Goal: Information Seeking & Learning: Learn about a topic

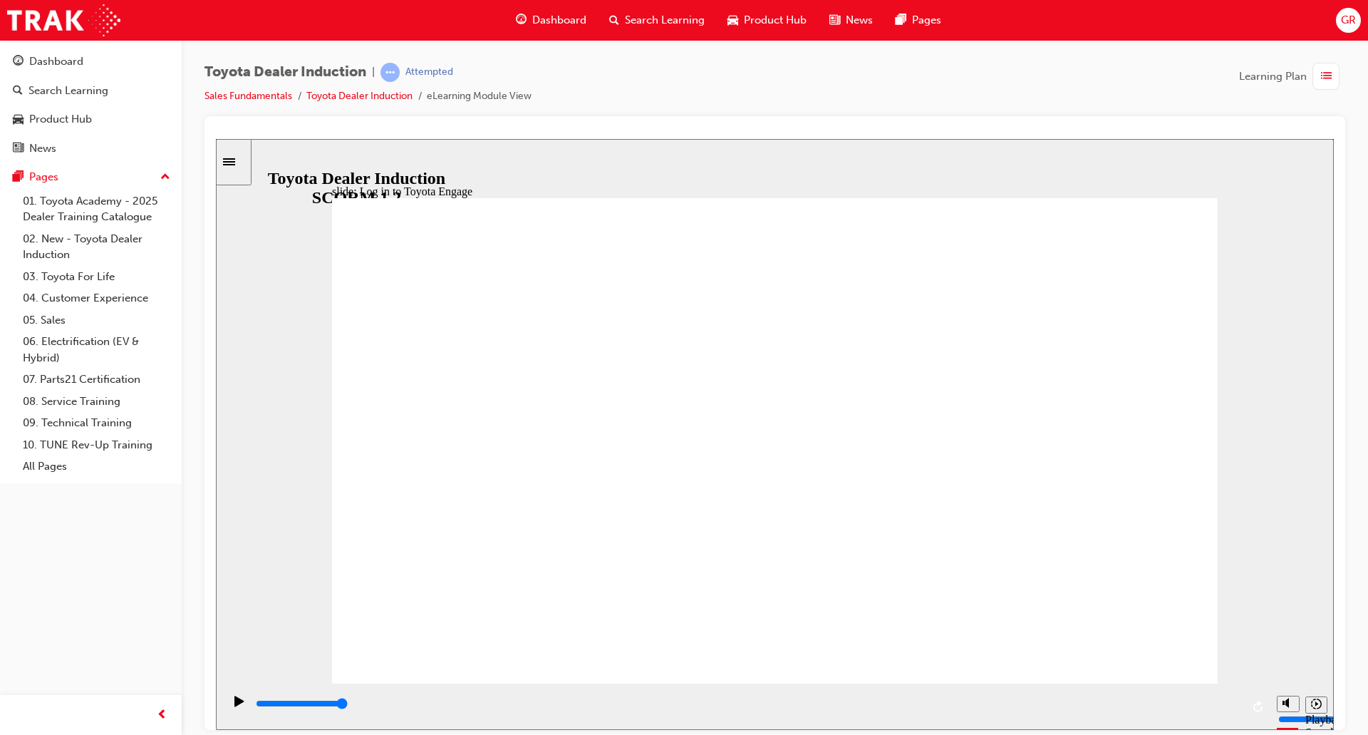
click at [236, 706] on icon "Play (Ctrl+Alt+P)" at bounding box center [238, 700] width 9 height 11
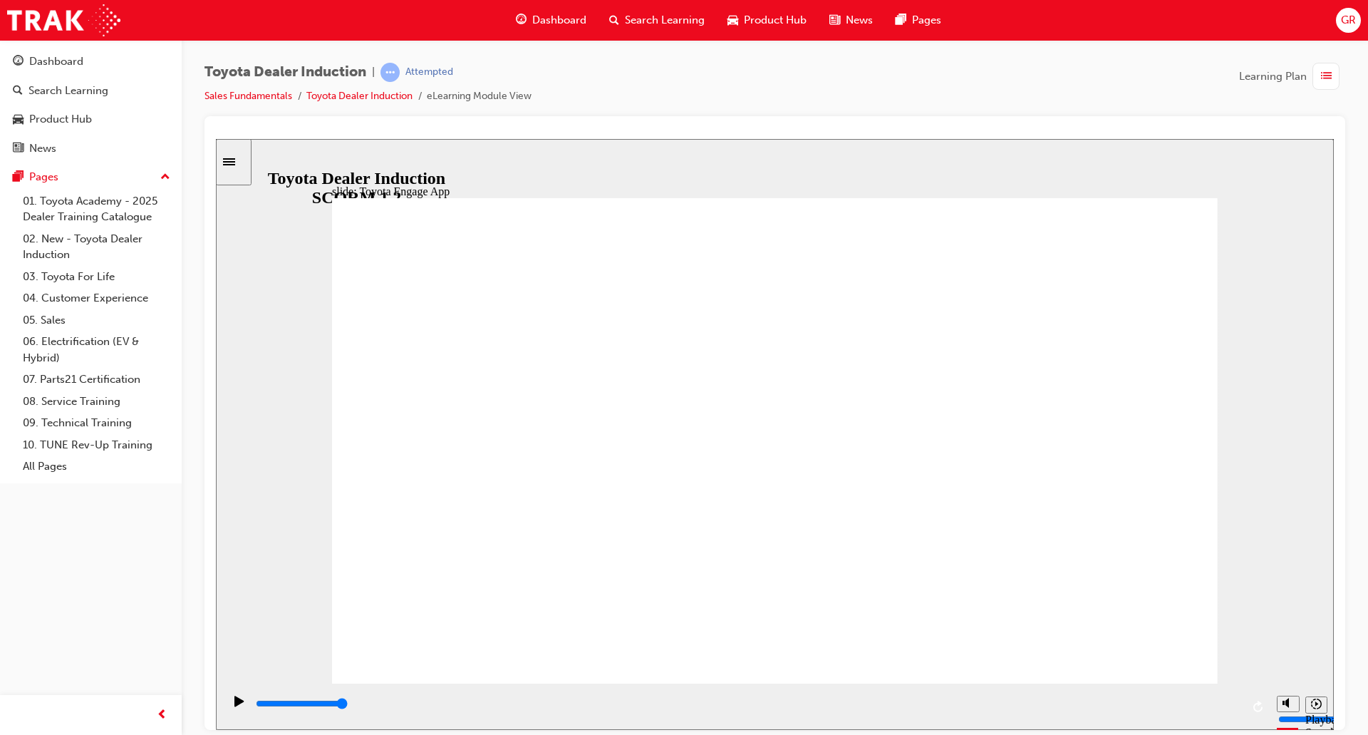
drag, startPoint x: 781, startPoint y: 486, endPoint x: 646, endPoint y: 485, distance: 134.7
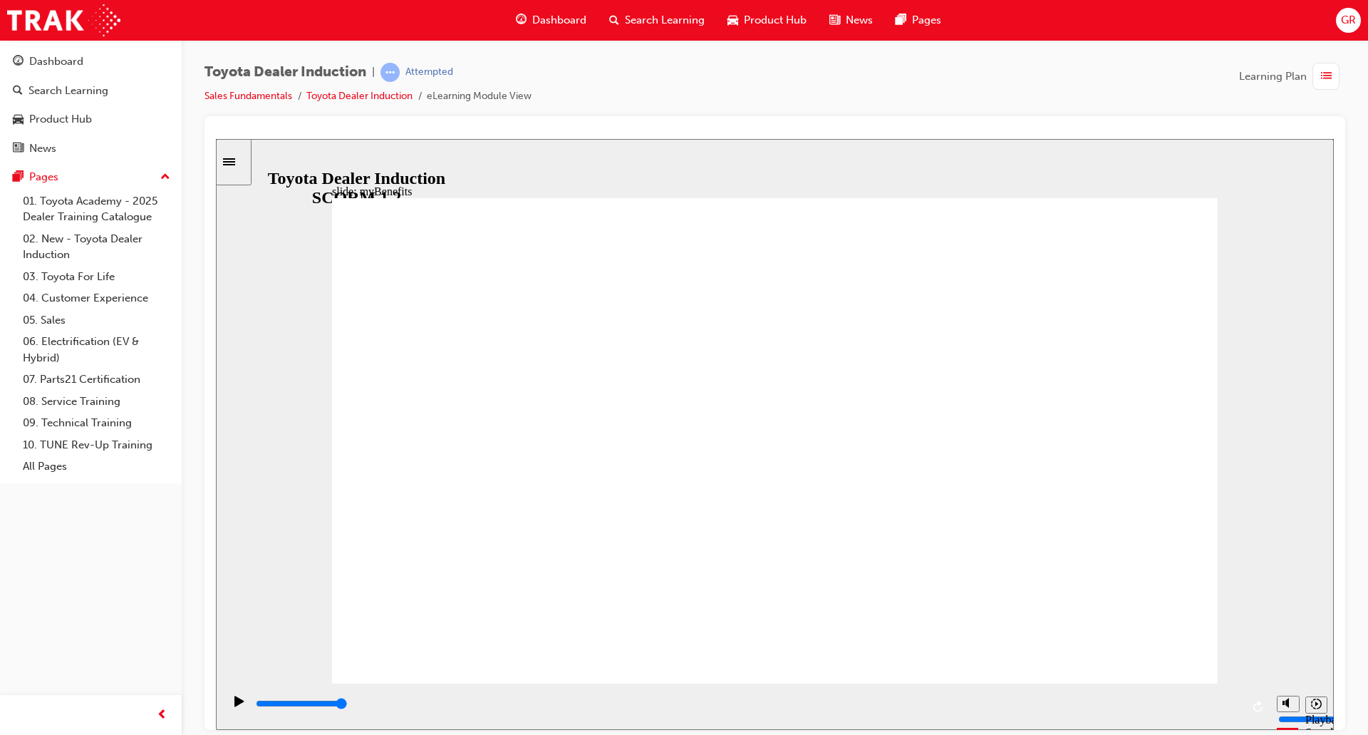
type input "5000"
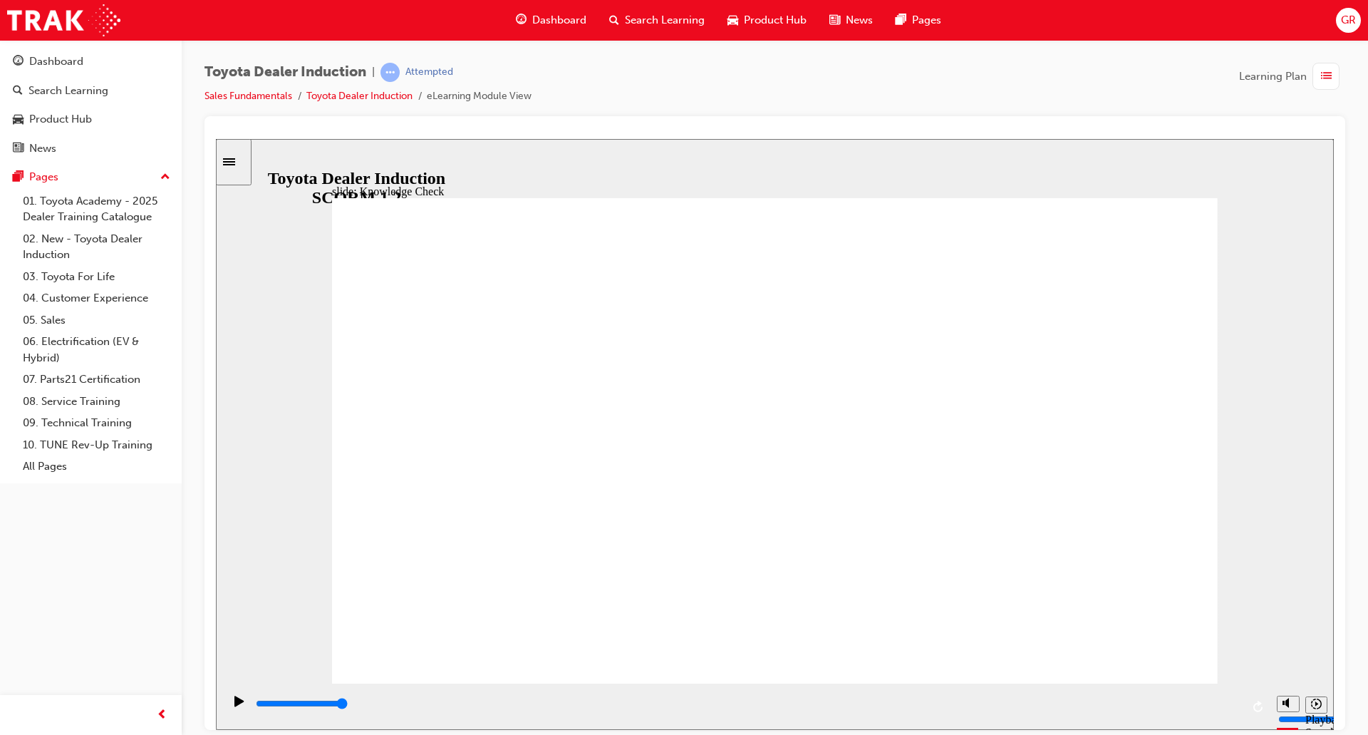
type input "T"
type input "To"
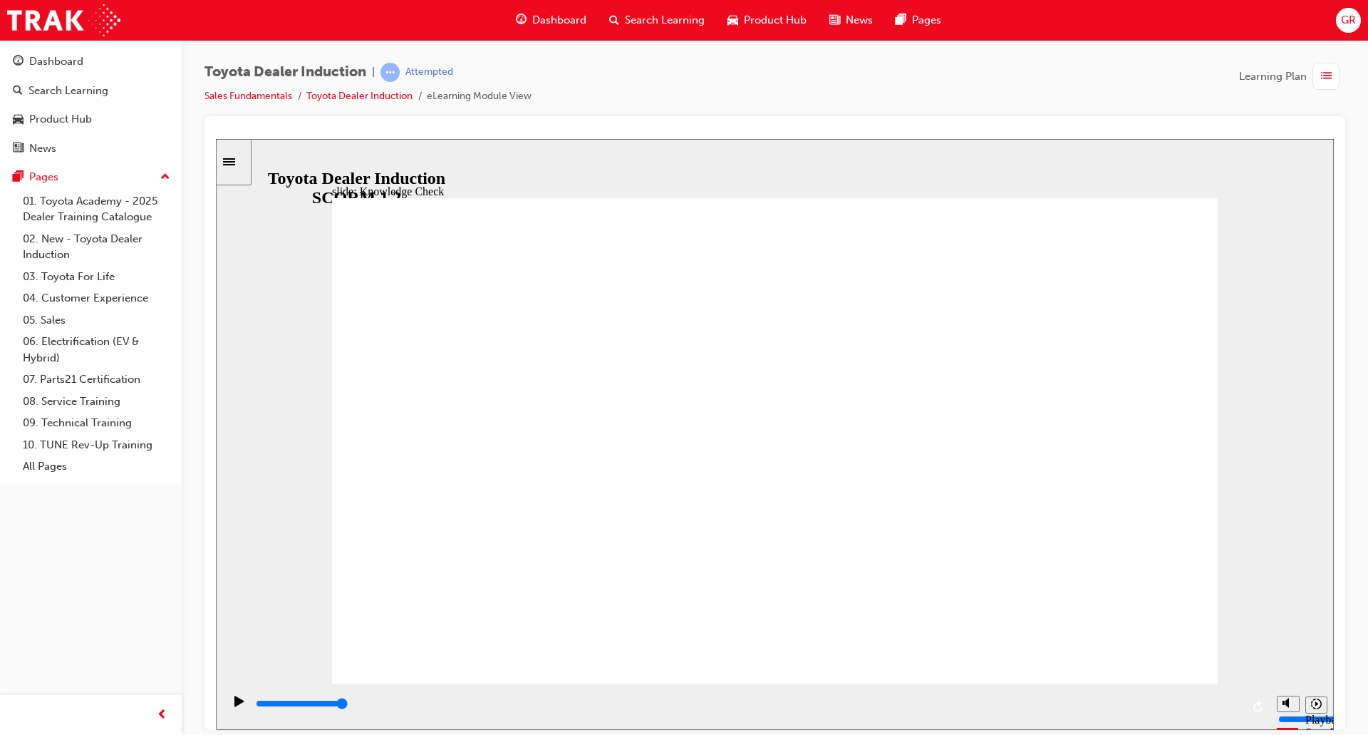
type input "Toy"
type input "Toyt"
type input "Toytp"
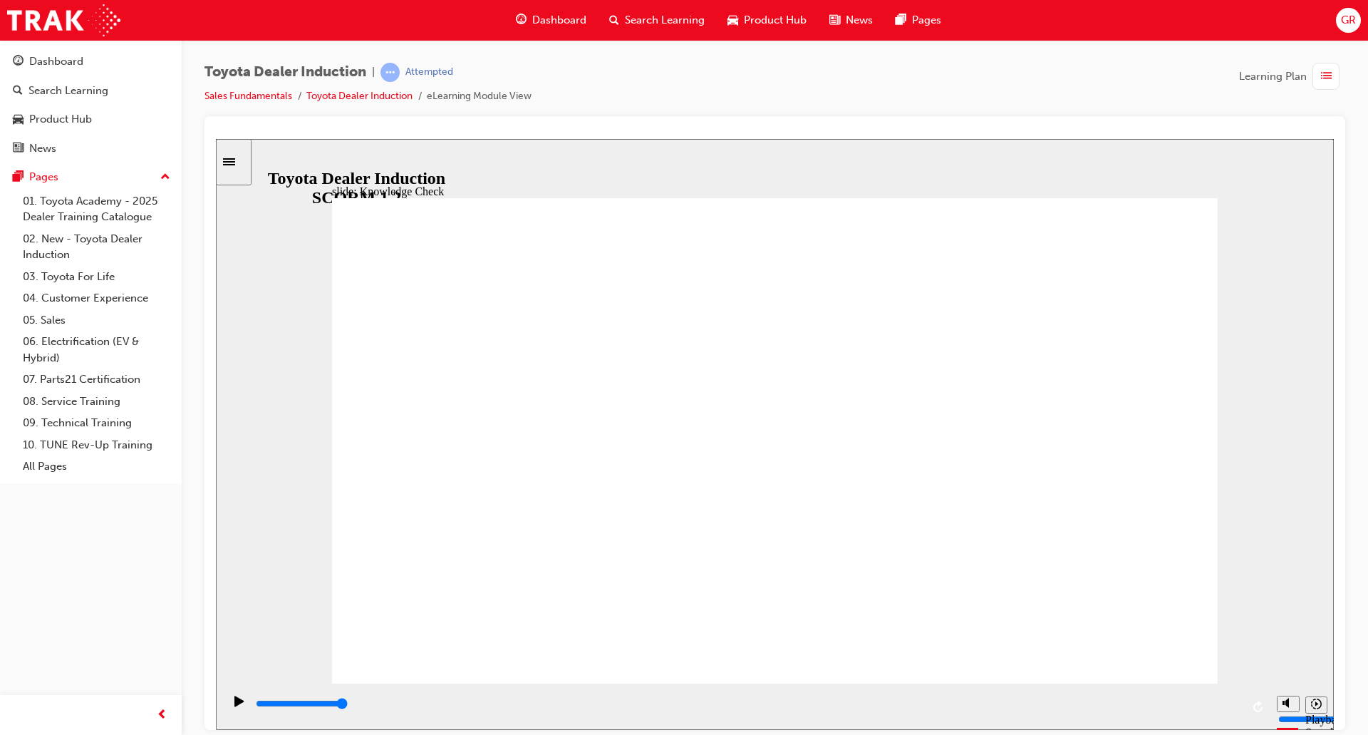
type input "Toytp"
type input "Toyt"
type input "Toyto"
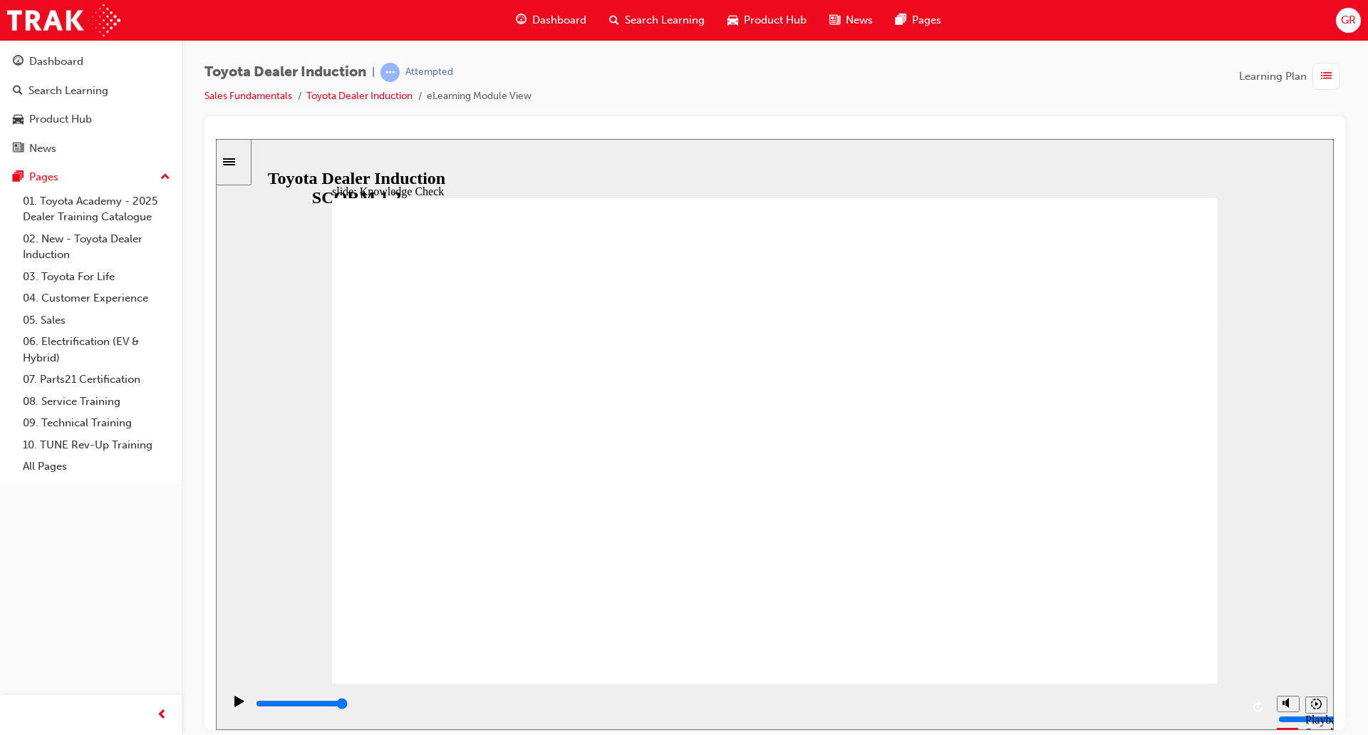
type input "Toyt"
type input "Toy"
type input "Toyo"
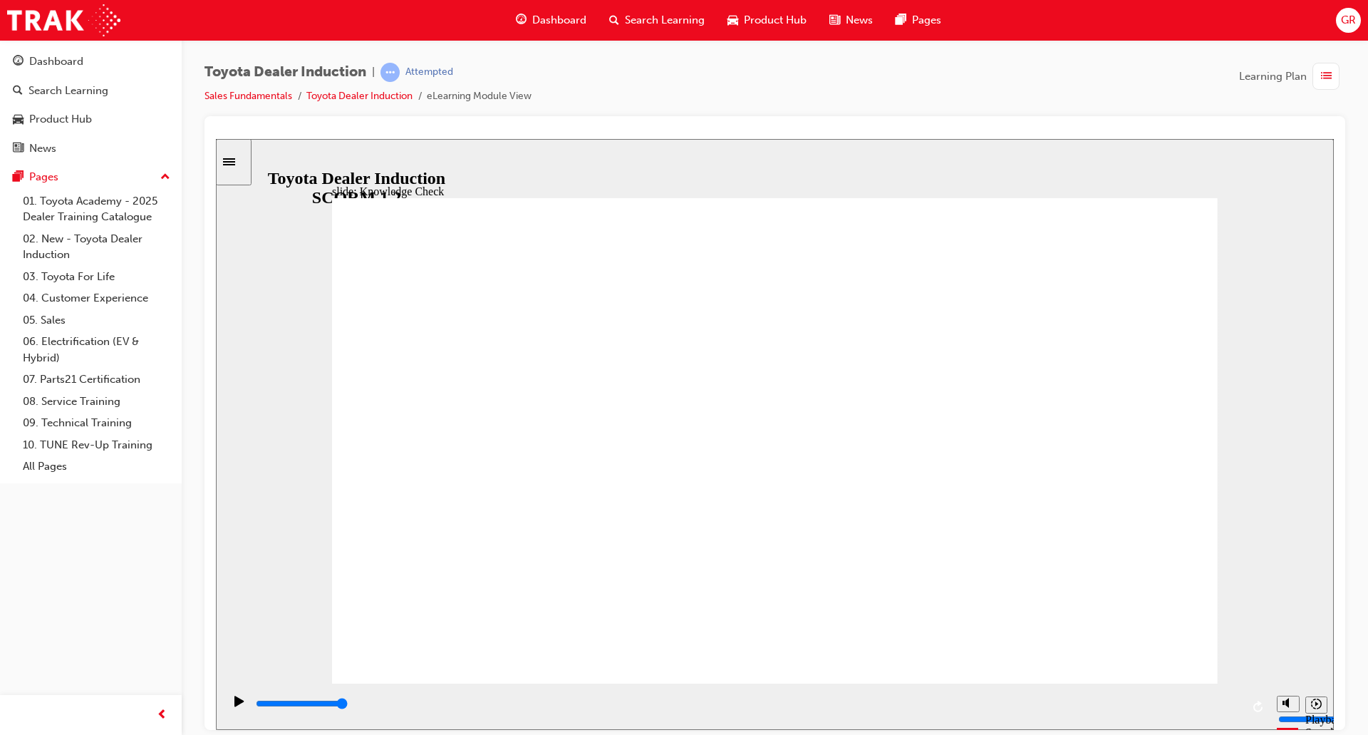
type input "Toyo"
type input "Toyot"
type input "Toyota"
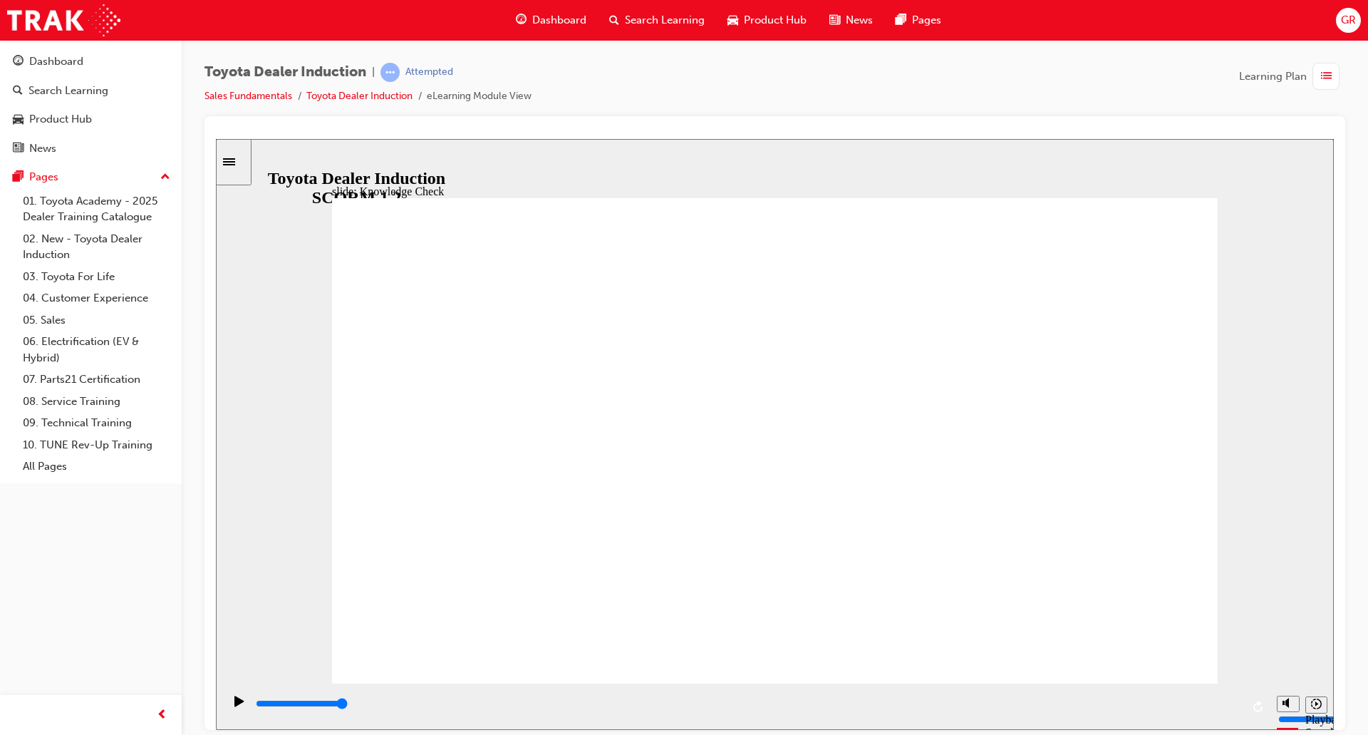
type input "Toyota E"
type input "Toyota Em"
type input "Toyota E"
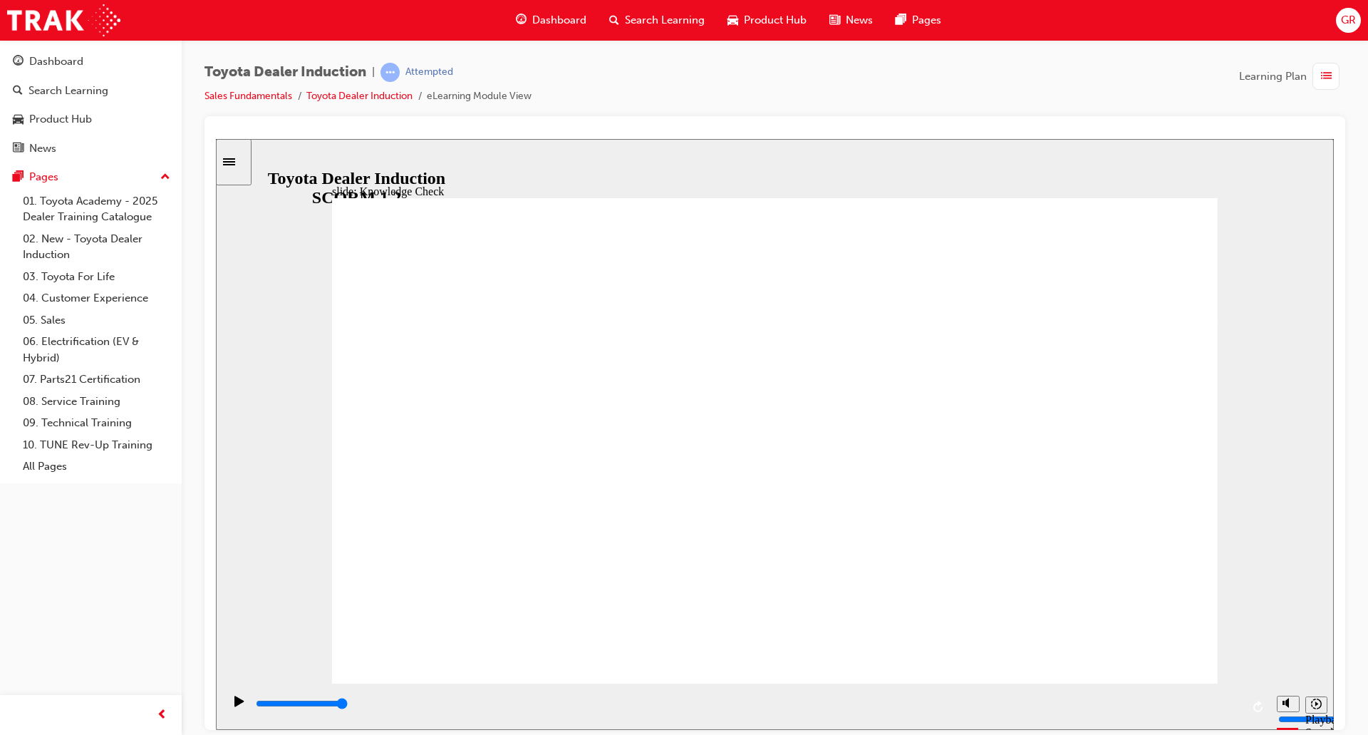
type input "Toyota E"
type input "Toyota En"
type input "Toyota Ena"
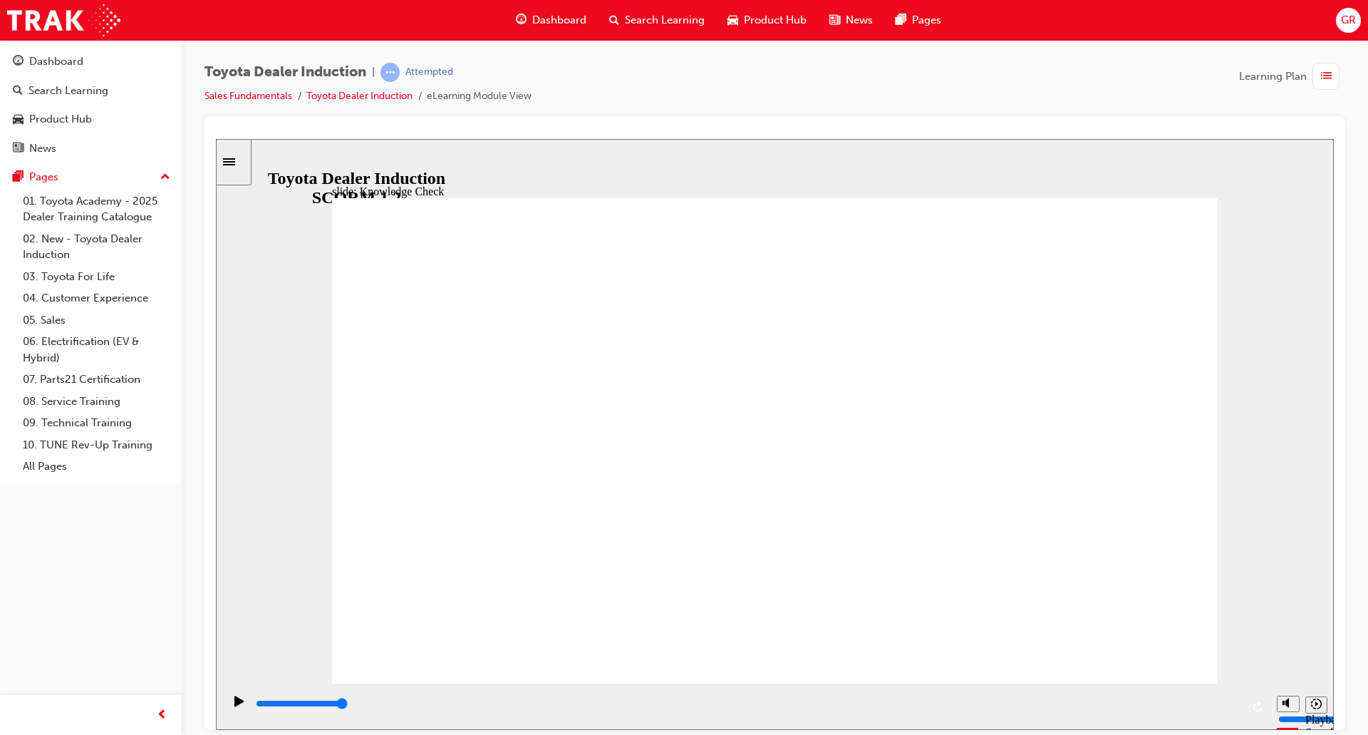
type input "Toyota Enag"
type input "Toyota Enage"
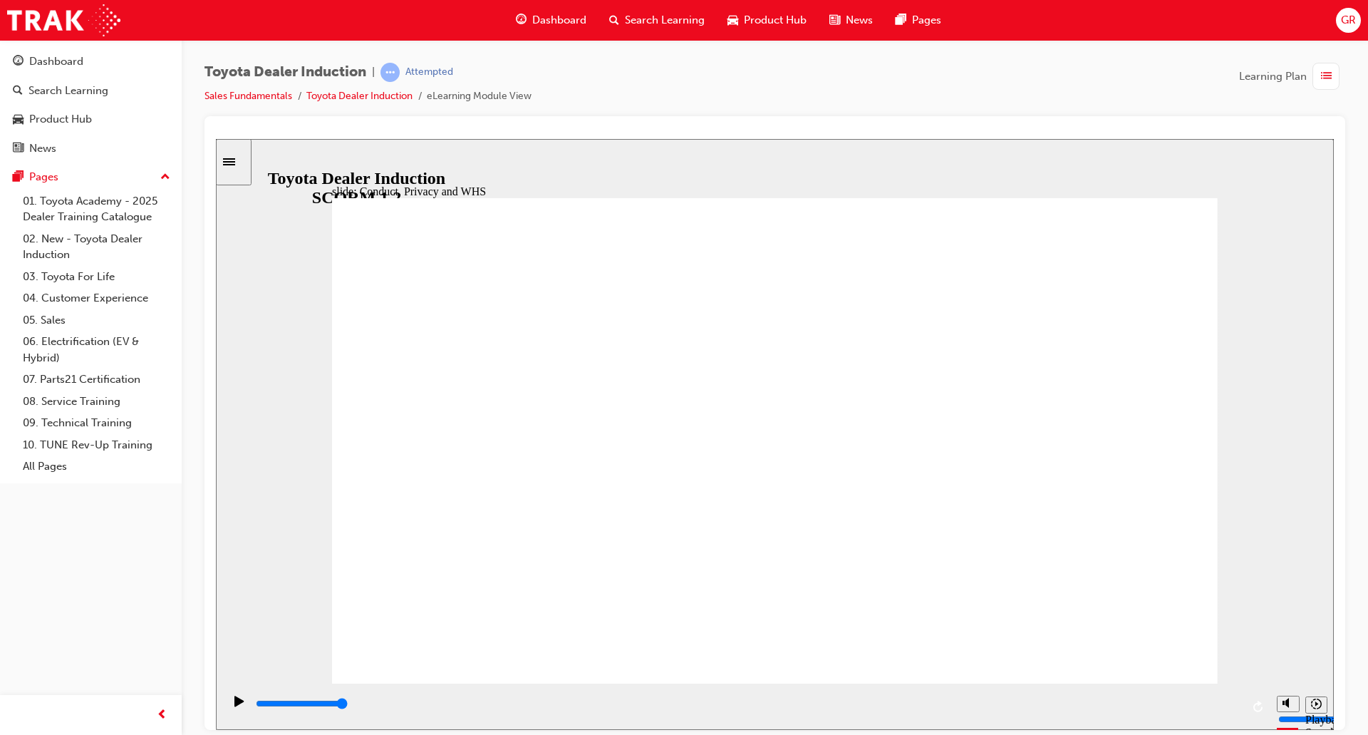
click at [241, 703] on rect "Pause (Ctrl+Alt+P)" at bounding box center [242, 700] width 2 height 10
click at [234, 706] on icon "Play (Ctrl+Alt+P)" at bounding box center [238, 700] width 9 height 11
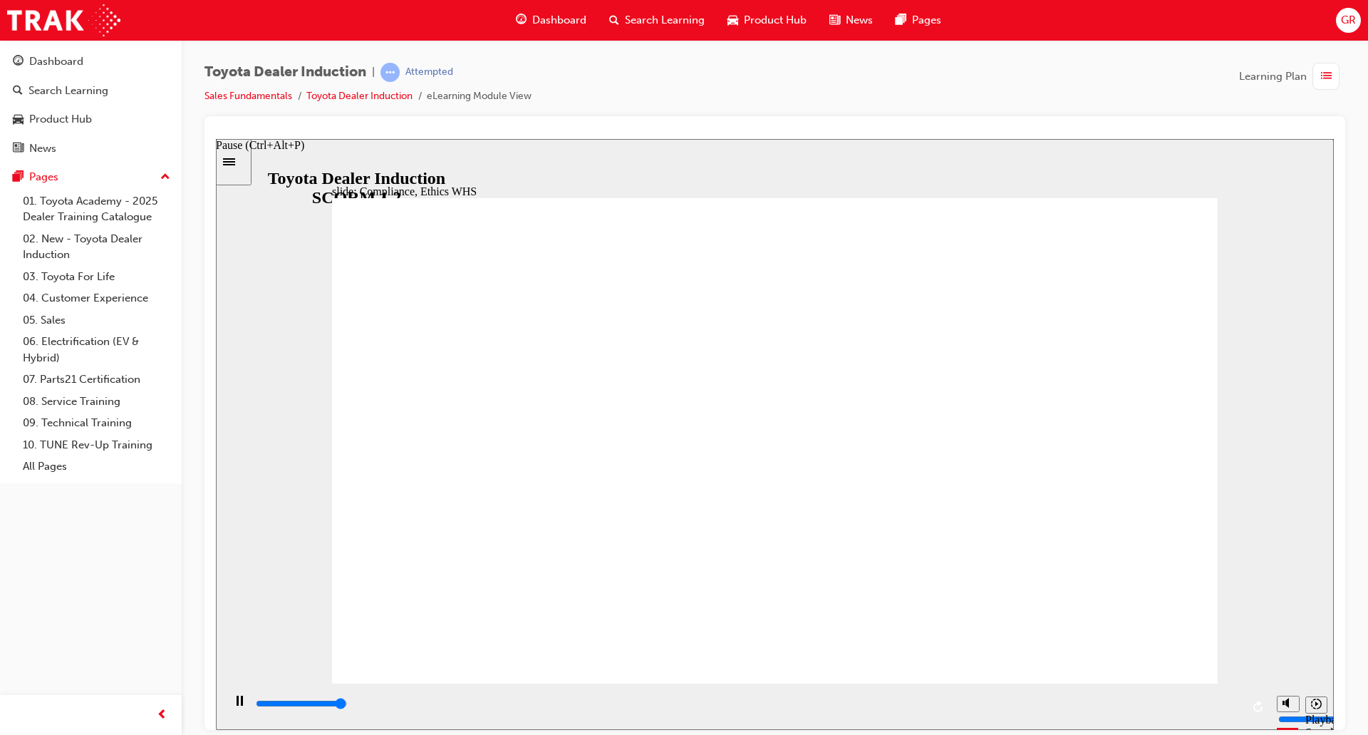
click at [241, 705] on rect "Pause (Ctrl+Alt+P)" at bounding box center [242, 700] width 2 height 10
click at [234, 703] on icon "Play (Ctrl+Alt+P)" at bounding box center [238, 700] width 9 height 11
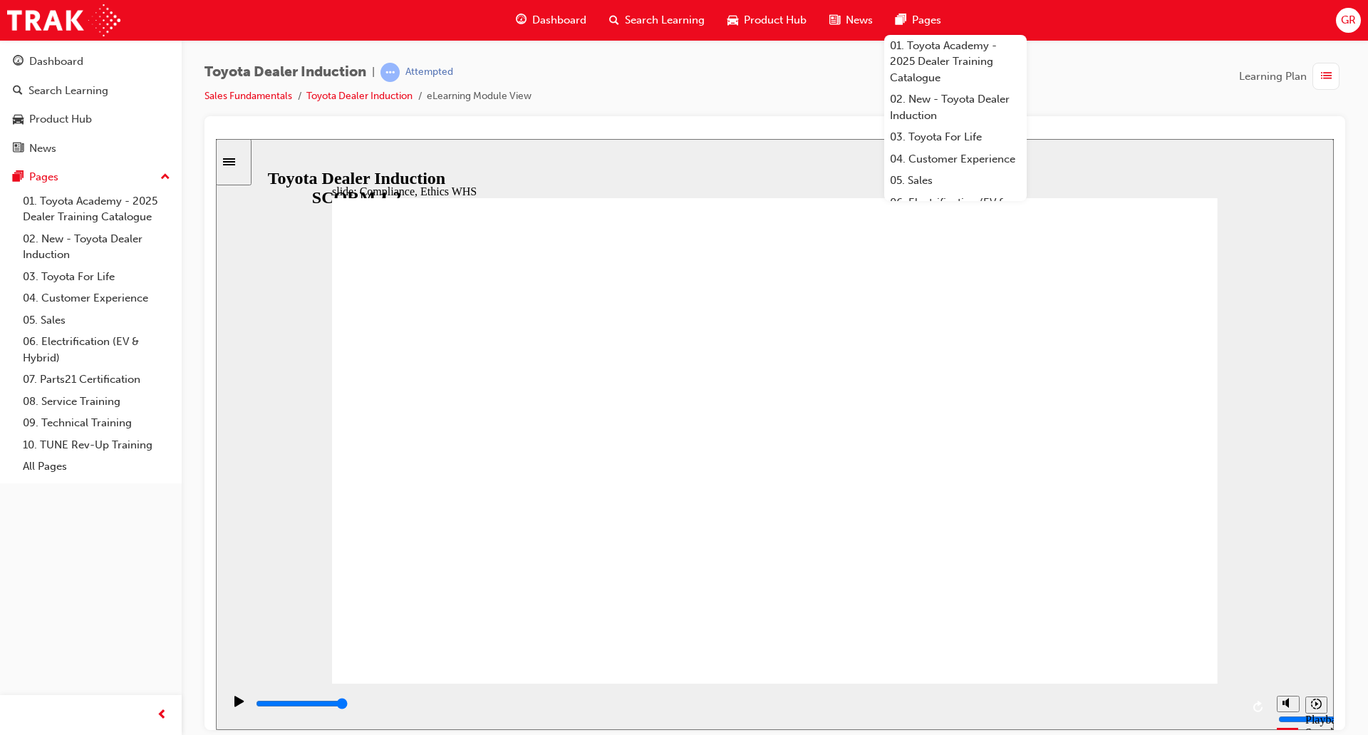
type input "8400"
checkbox input "true"
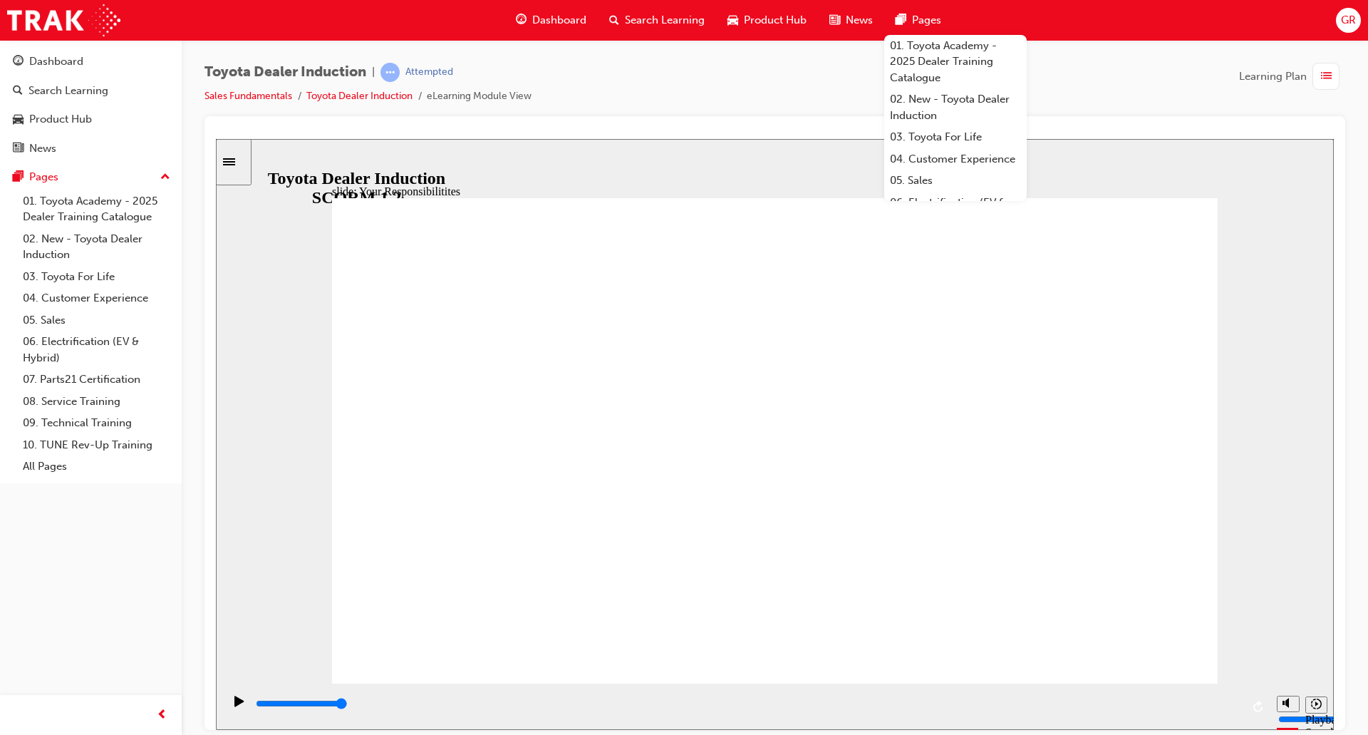
checkbox input "true"
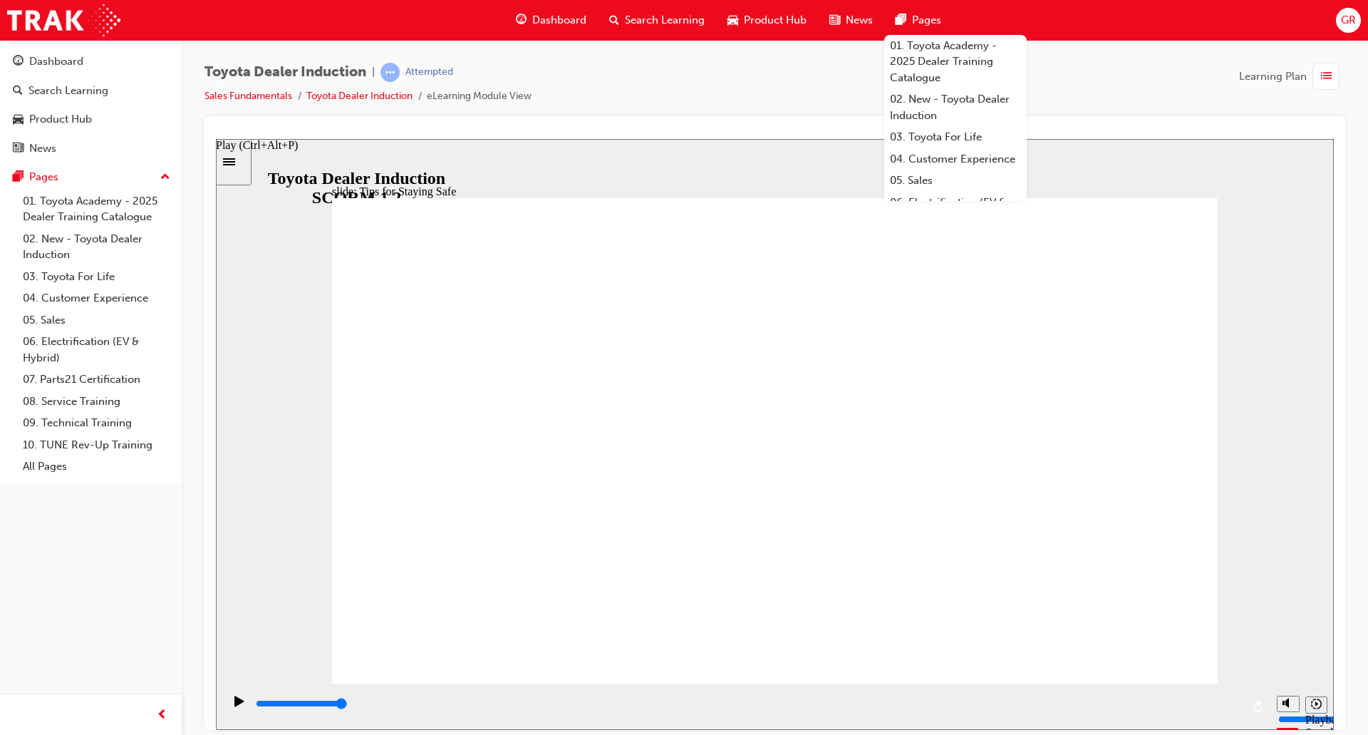
click at [234, 706] on icon "Play (Ctrl+Alt+P)" at bounding box center [238, 700] width 9 height 11
type input "5000"
checkbox input "true"
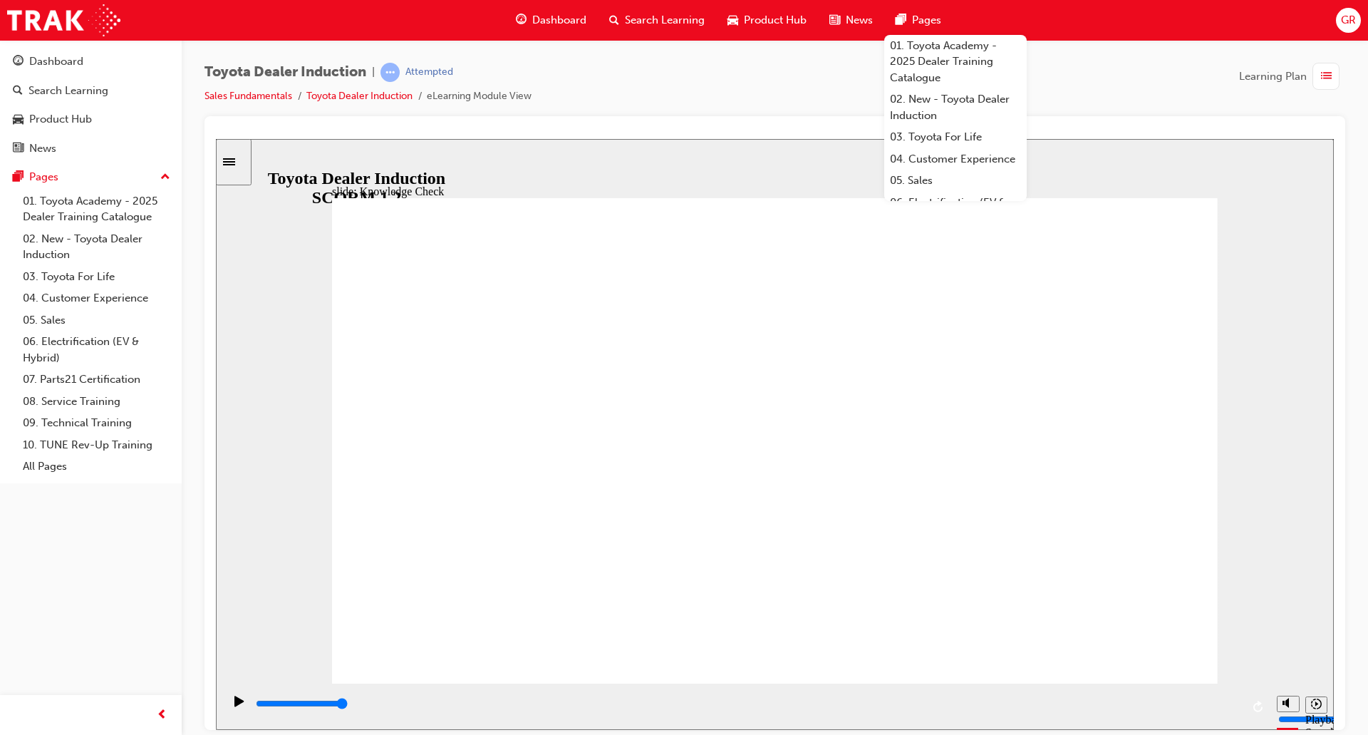
checkbox input "true"
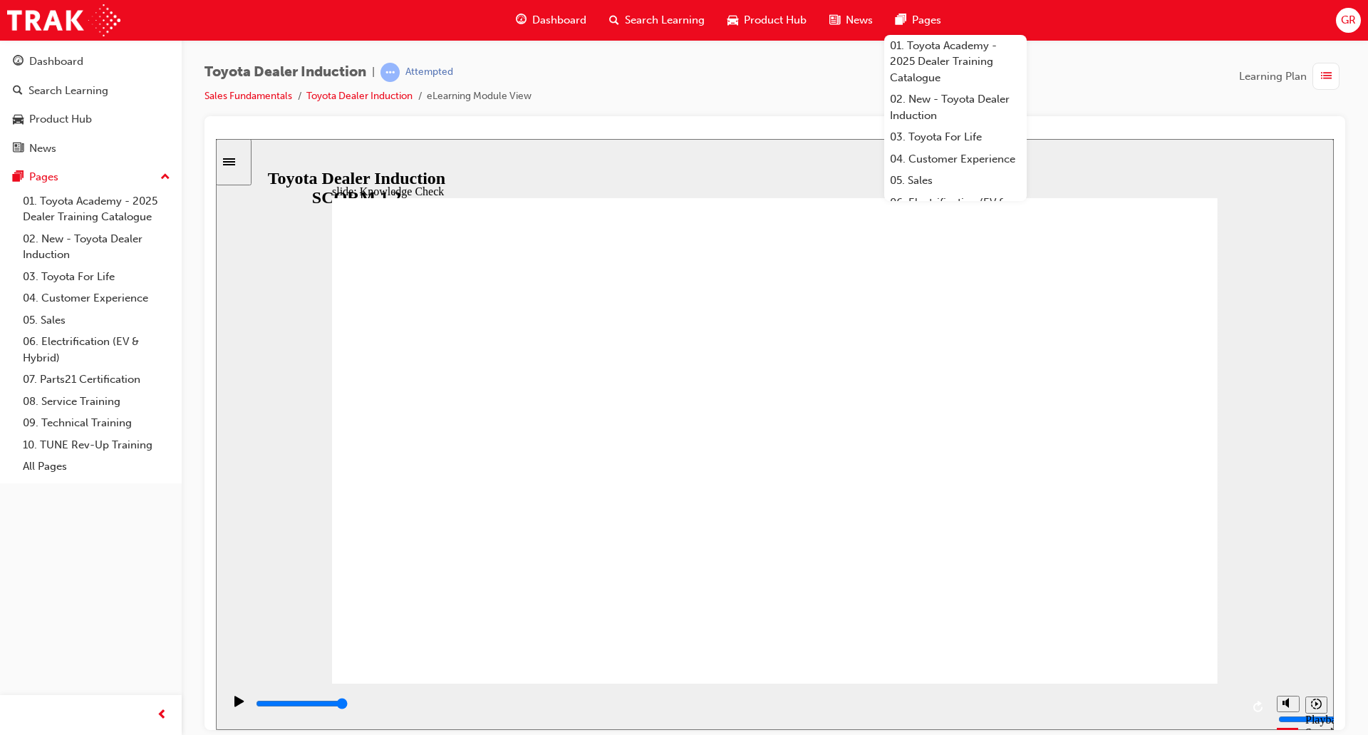
type input "4300"
radio input "true"
type input "5000"
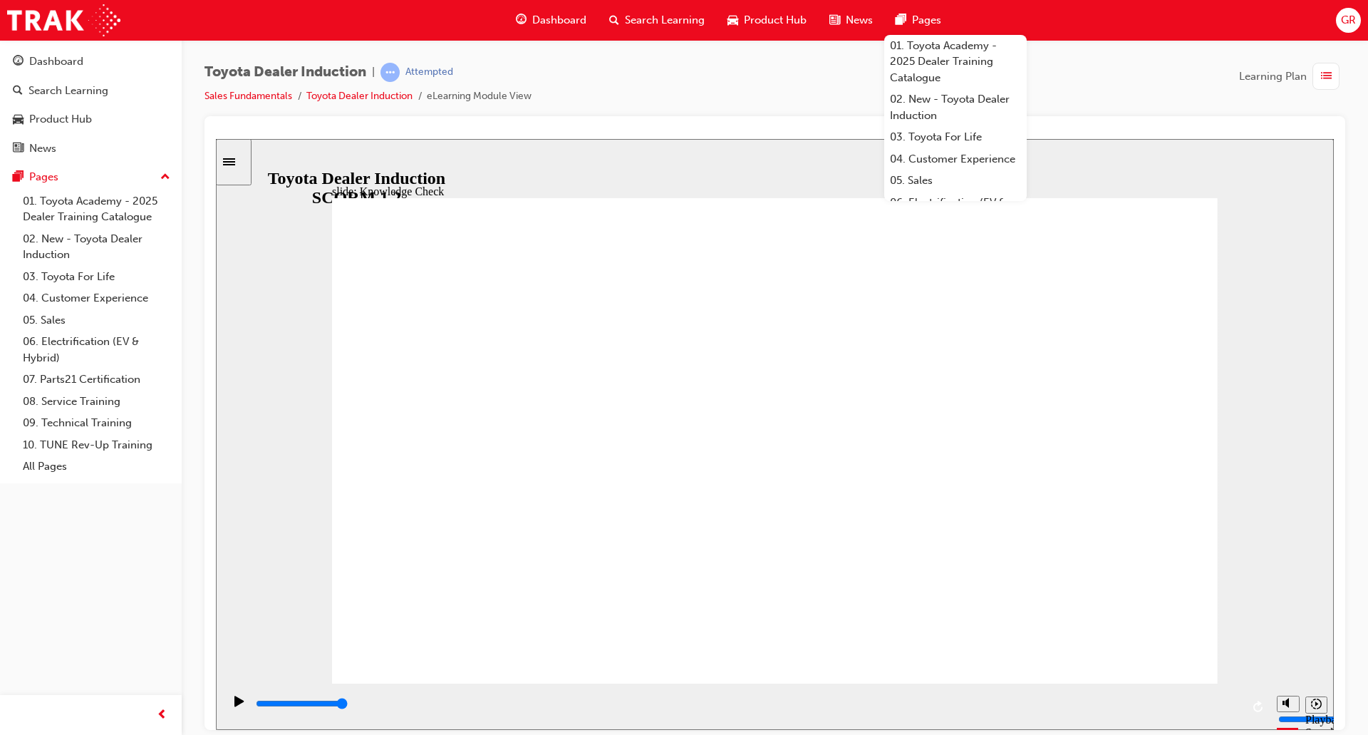
checkbox input "true"
type input "5000"
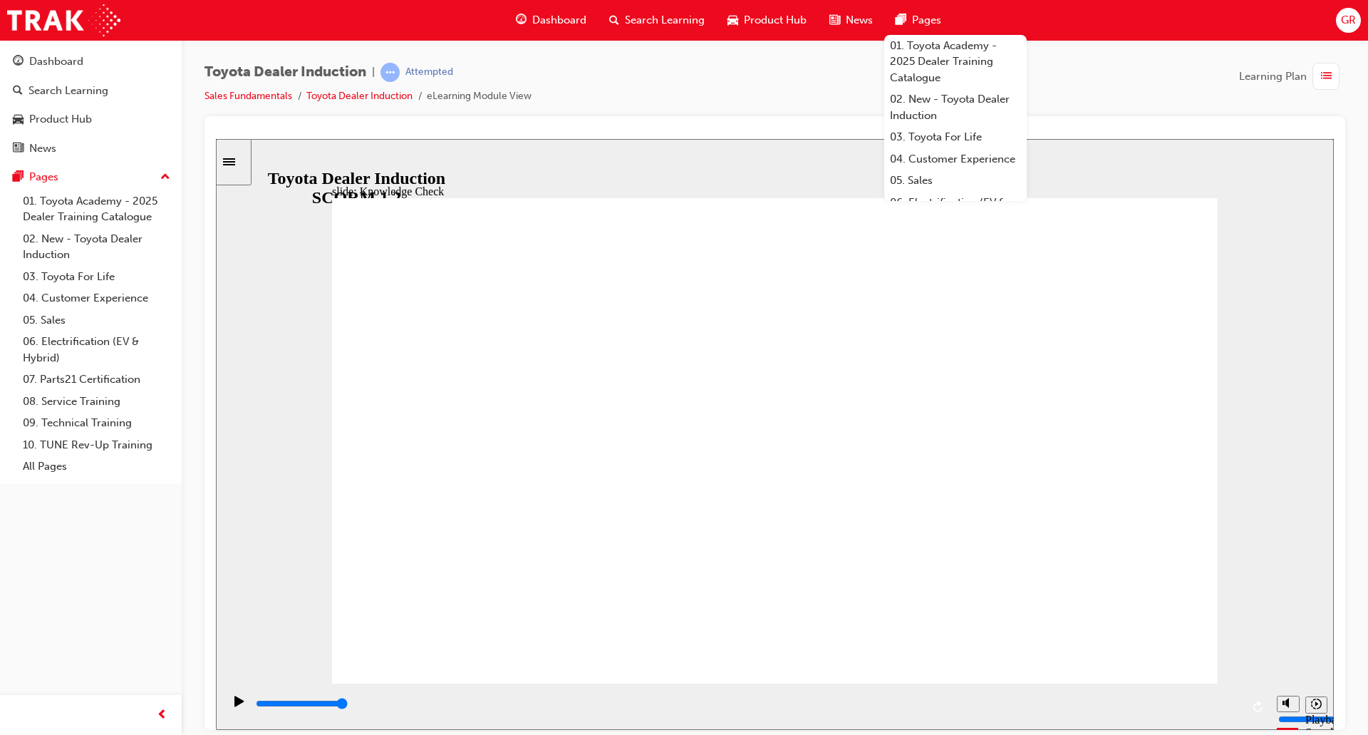
checkbox input "true"
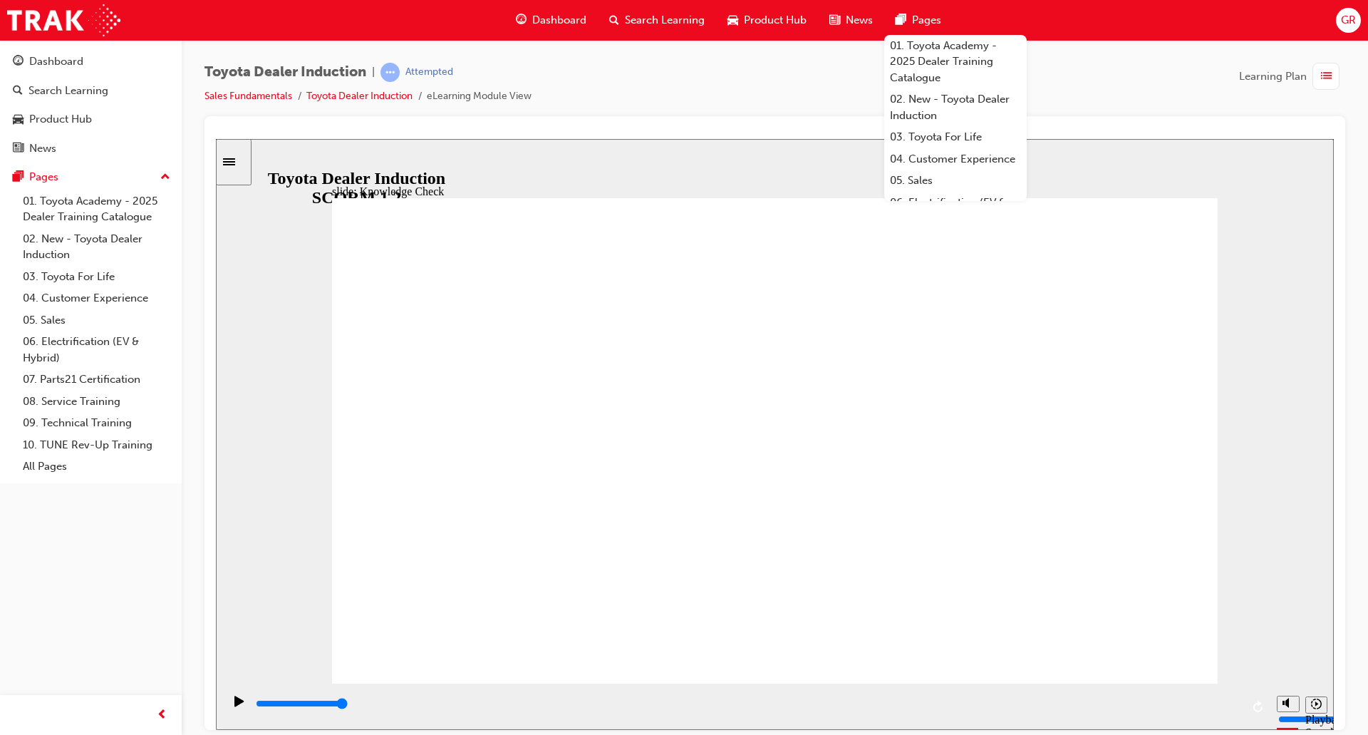
type input "9900"
click at [1324, 390] on div "slide: Toyota Academy RESTART RESTART RESTART RESTART Back to top Playback Spee…" at bounding box center [775, 433] width 1118 height 591
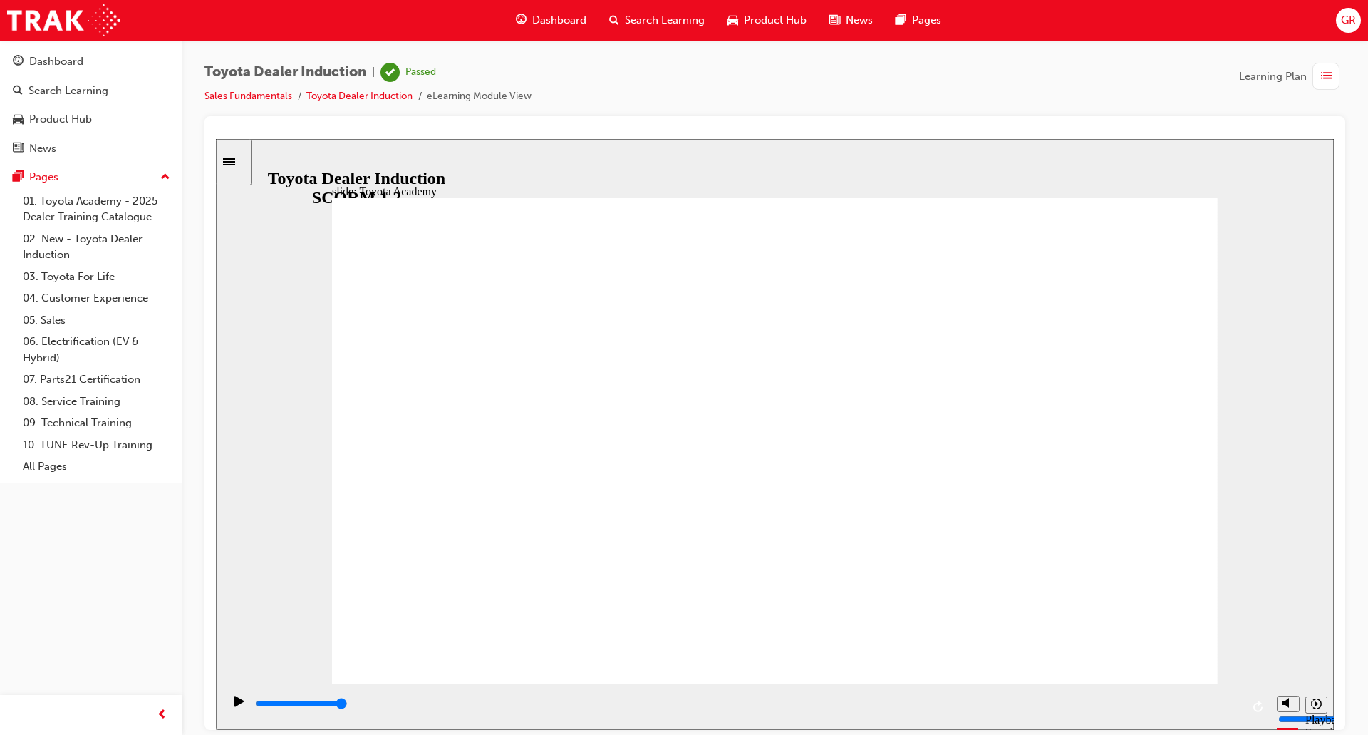
click at [1296, 78] on span "Learning Plan" at bounding box center [1273, 76] width 68 height 16
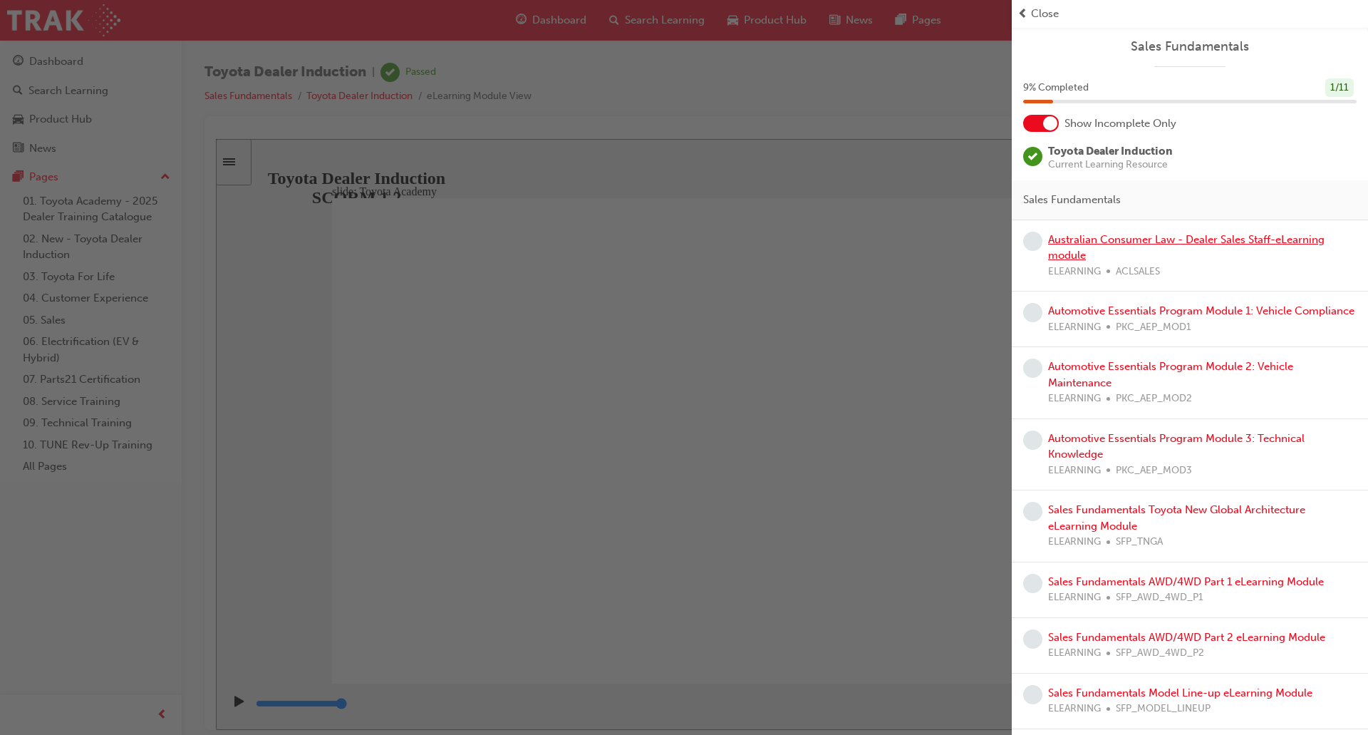
click at [1161, 240] on link "Australian Consumer Law - Dealer Sales Staff-eLearning module" at bounding box center [1186, 247] width 277 height 29
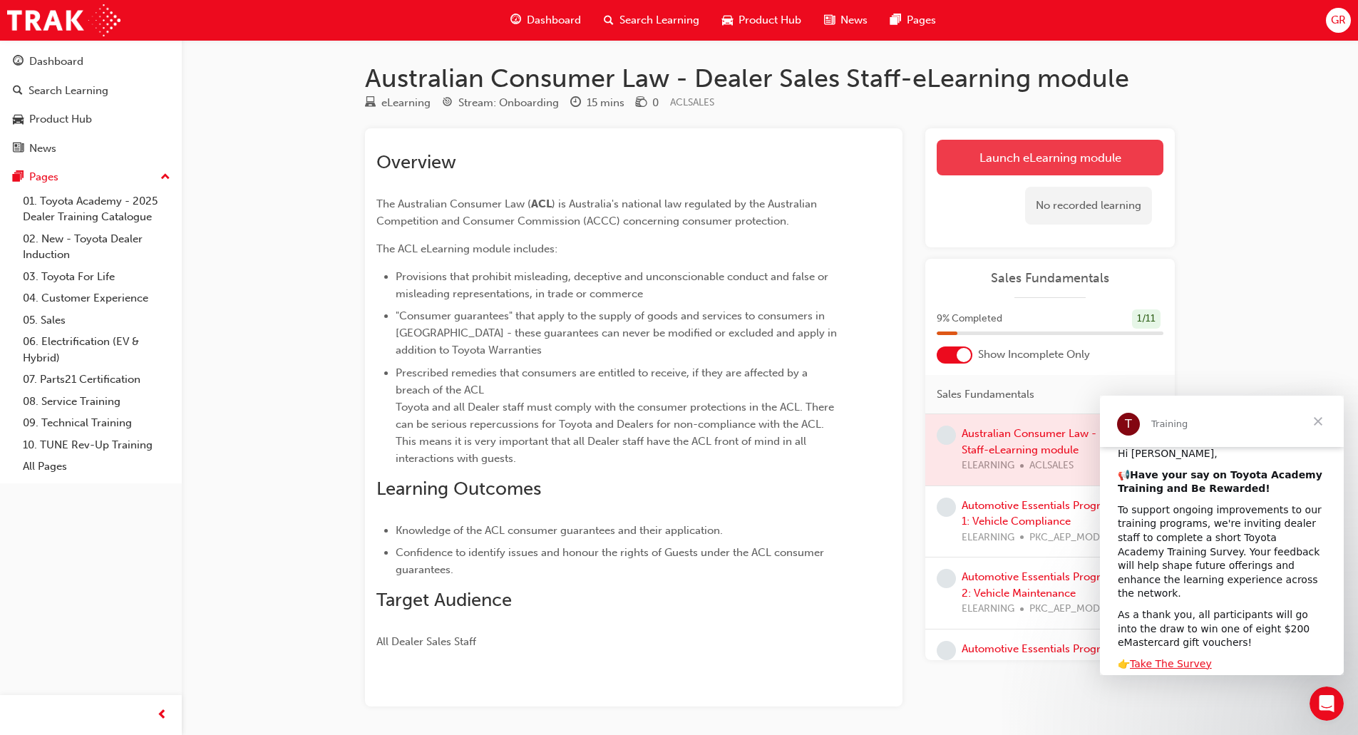
click at [1055, 162] on link "Launch eLearning module" at bounding box center [1050, 158] width 227 height 36
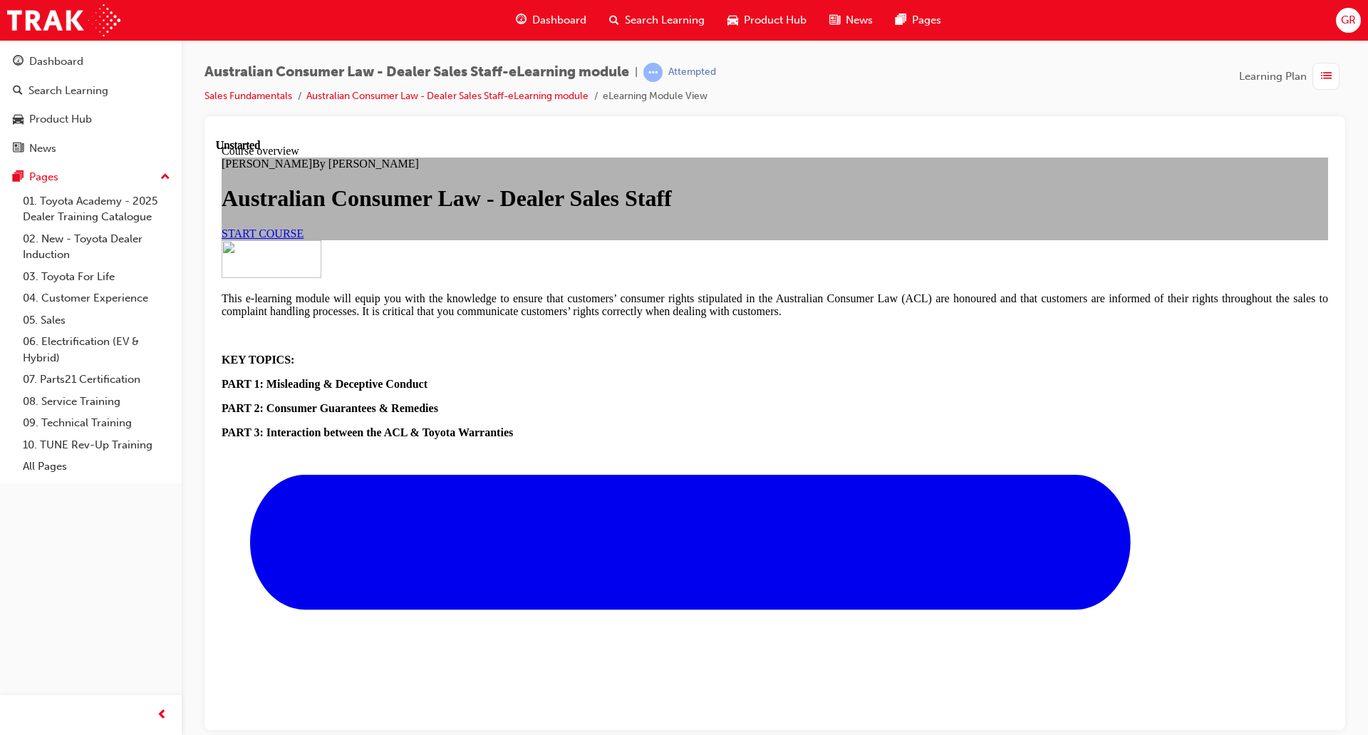
click at [304, 239] on span "START COURSE" at bounding box center [263, 233] width 82 height 12
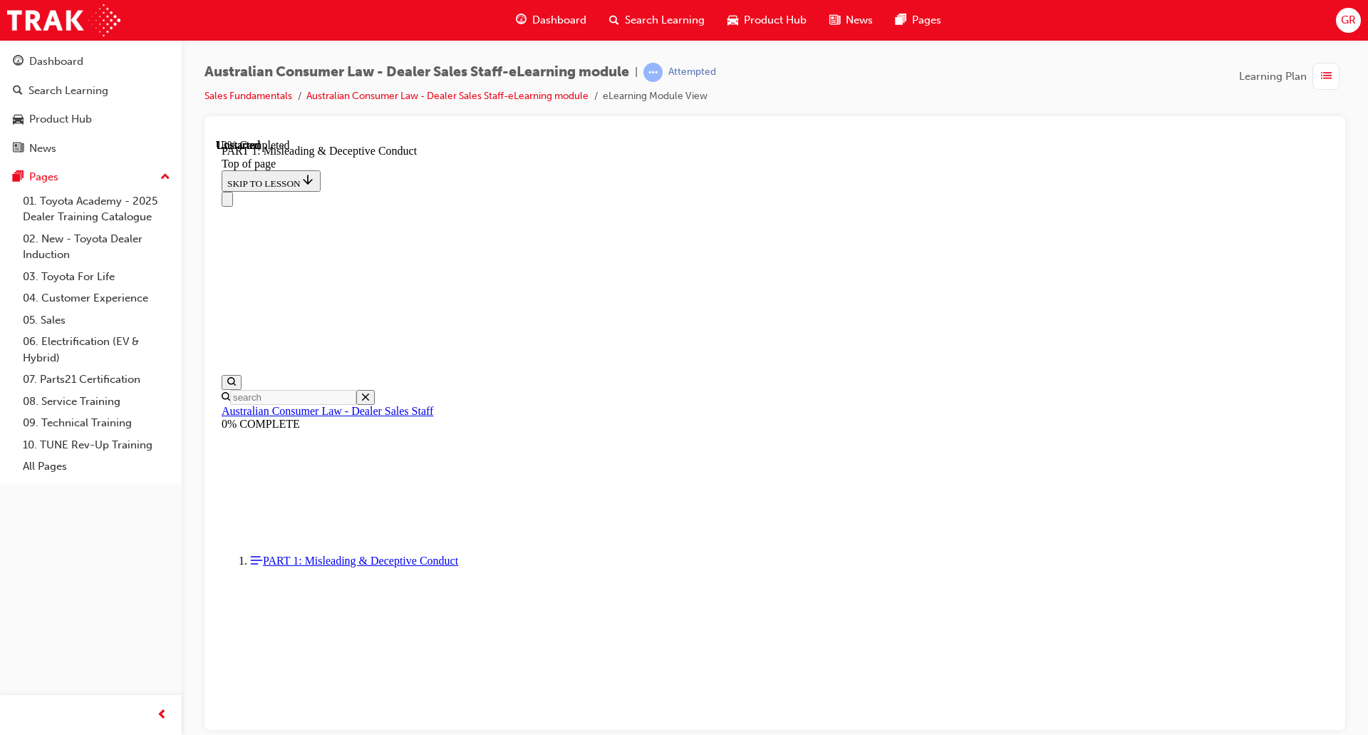
scroll to position [980, 0]
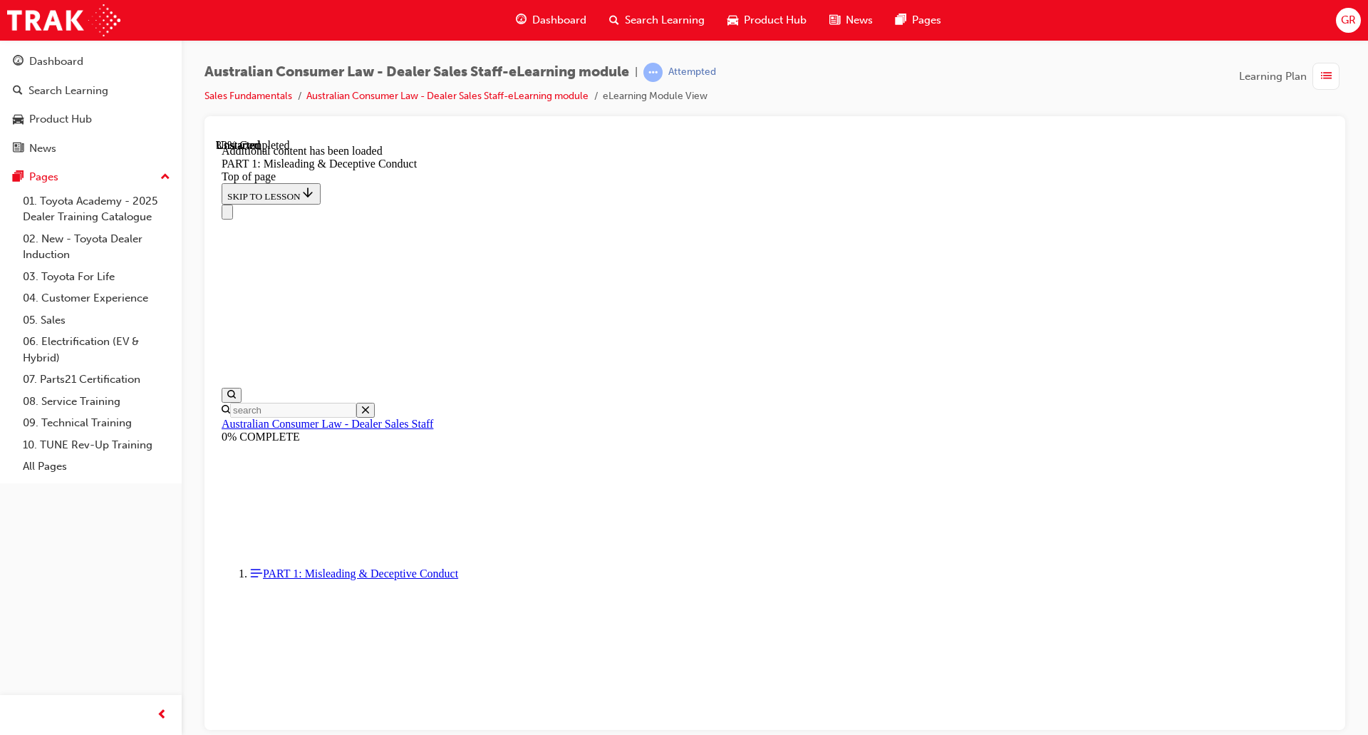
scroll to position [1627, 0]
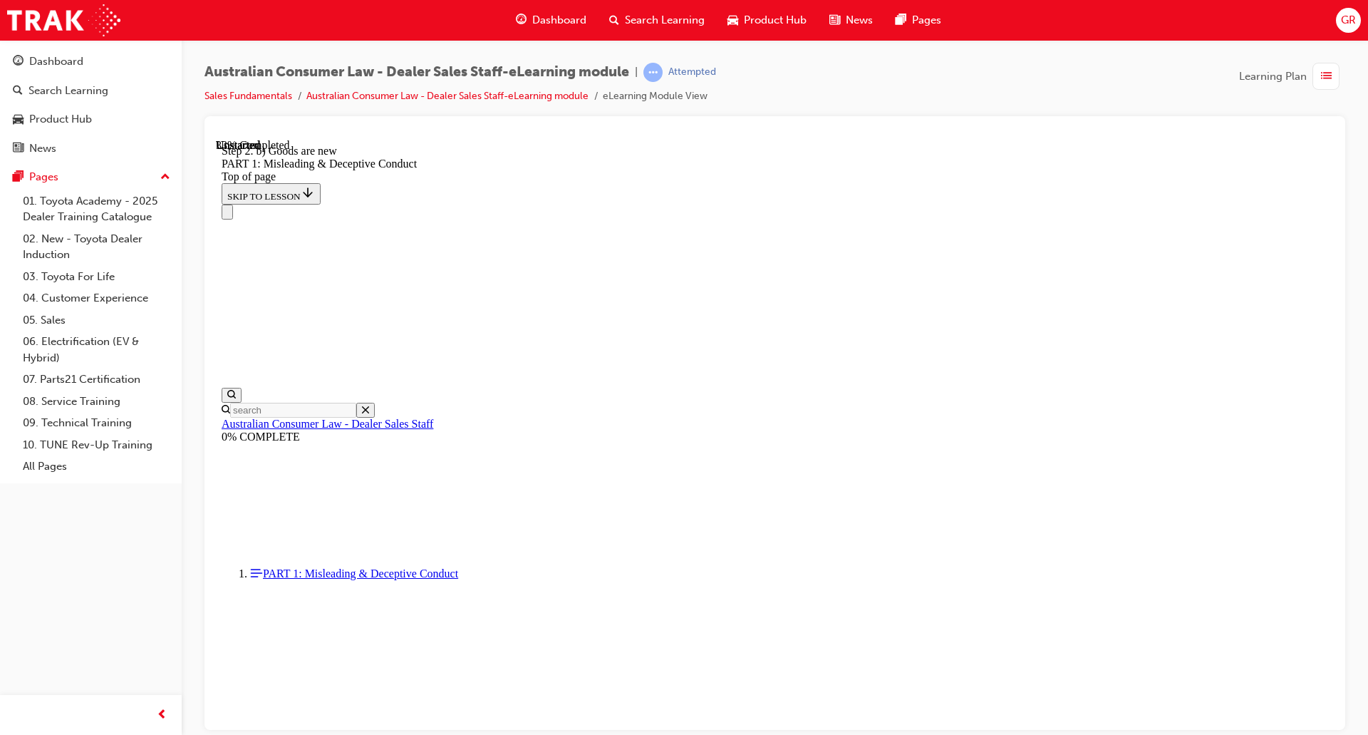
scroll to position [1587, 0]
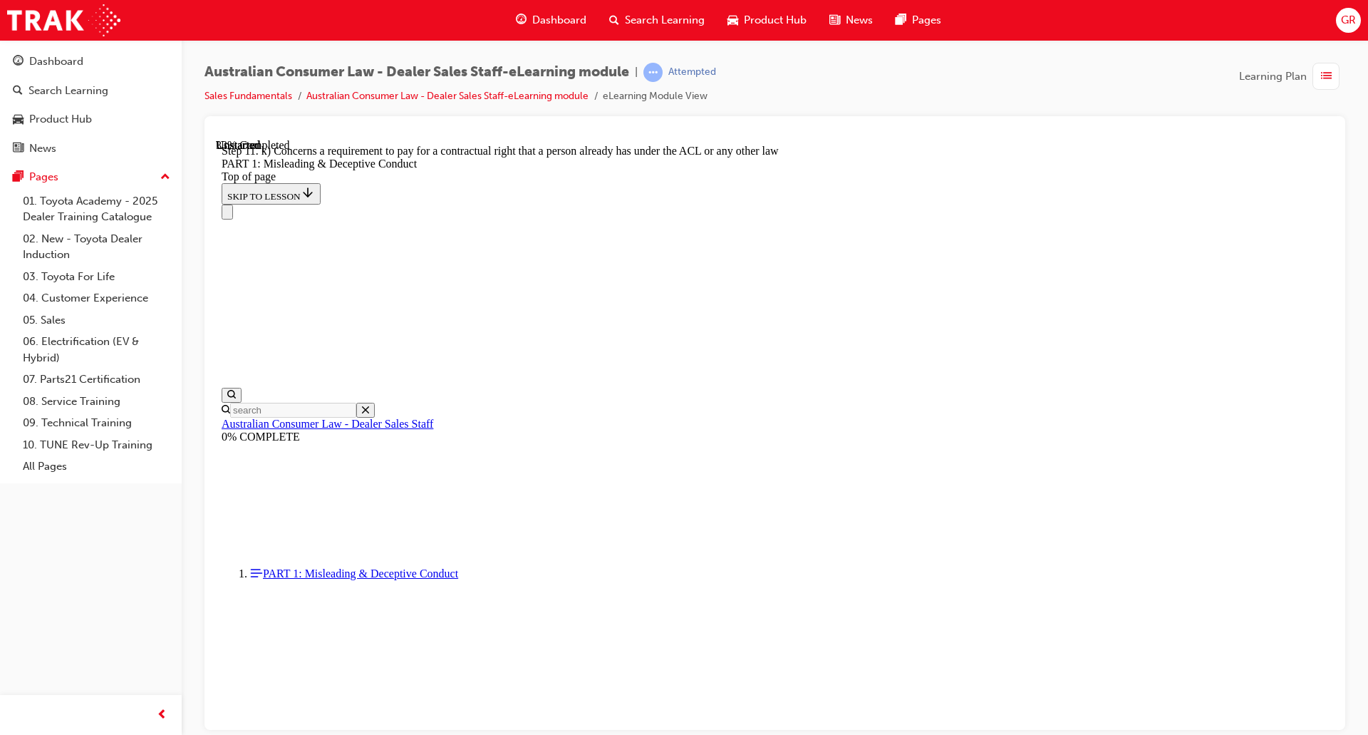
scroll to position [1584, 0]
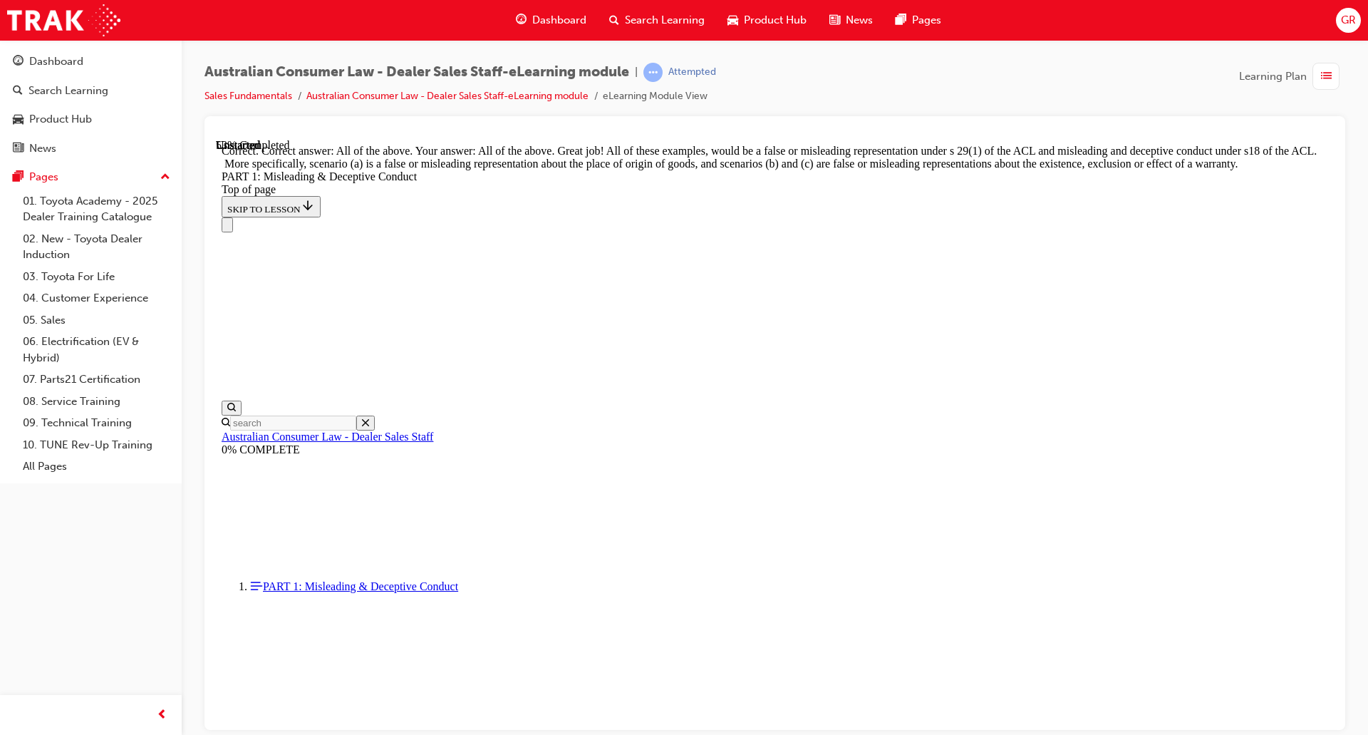
scroll to position [2373, 0]
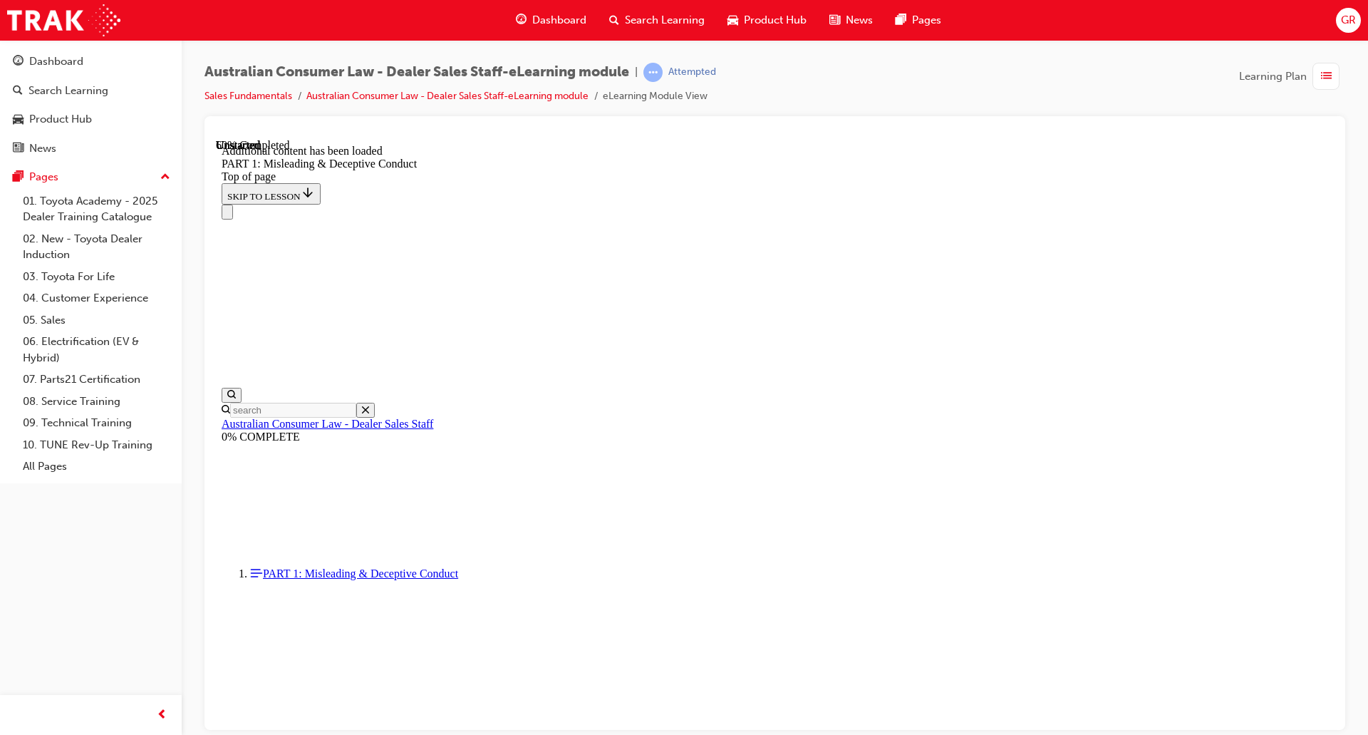
scroll to position [2812, 0]
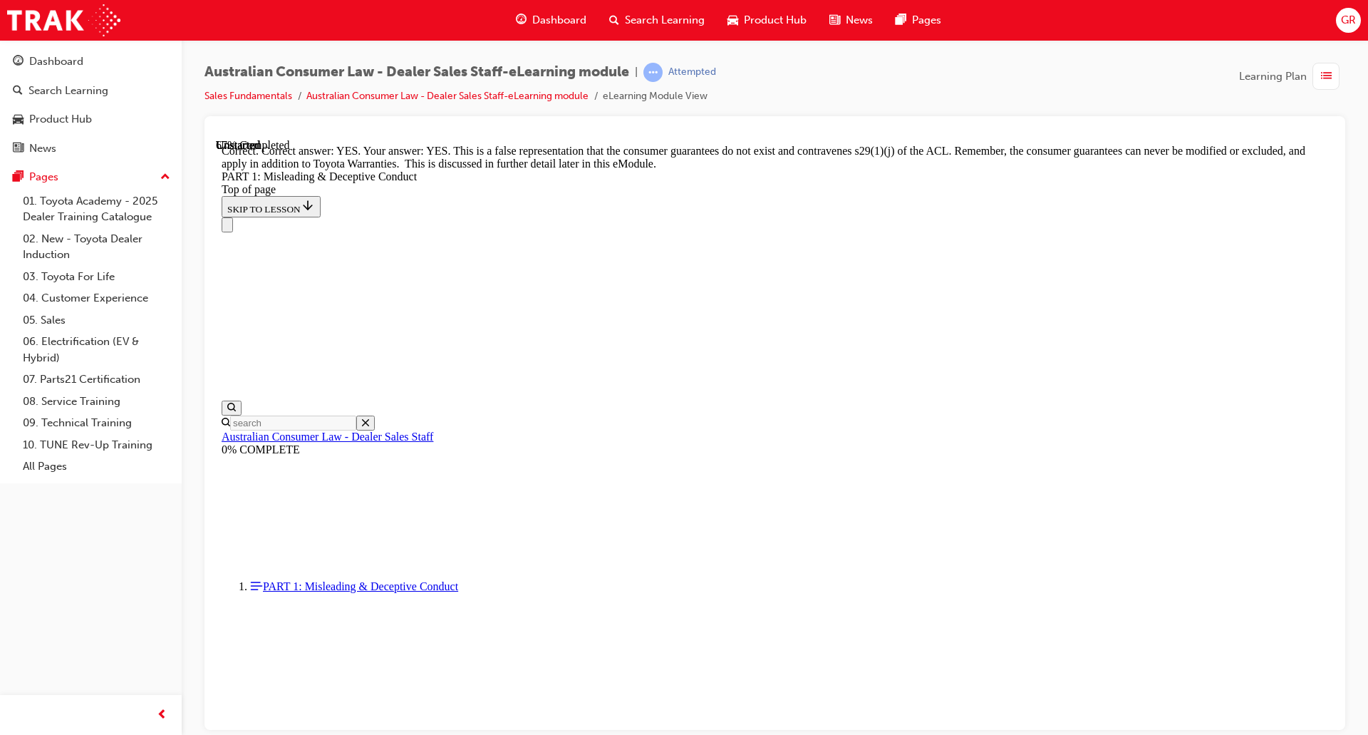
scroll to position [2884, 0]
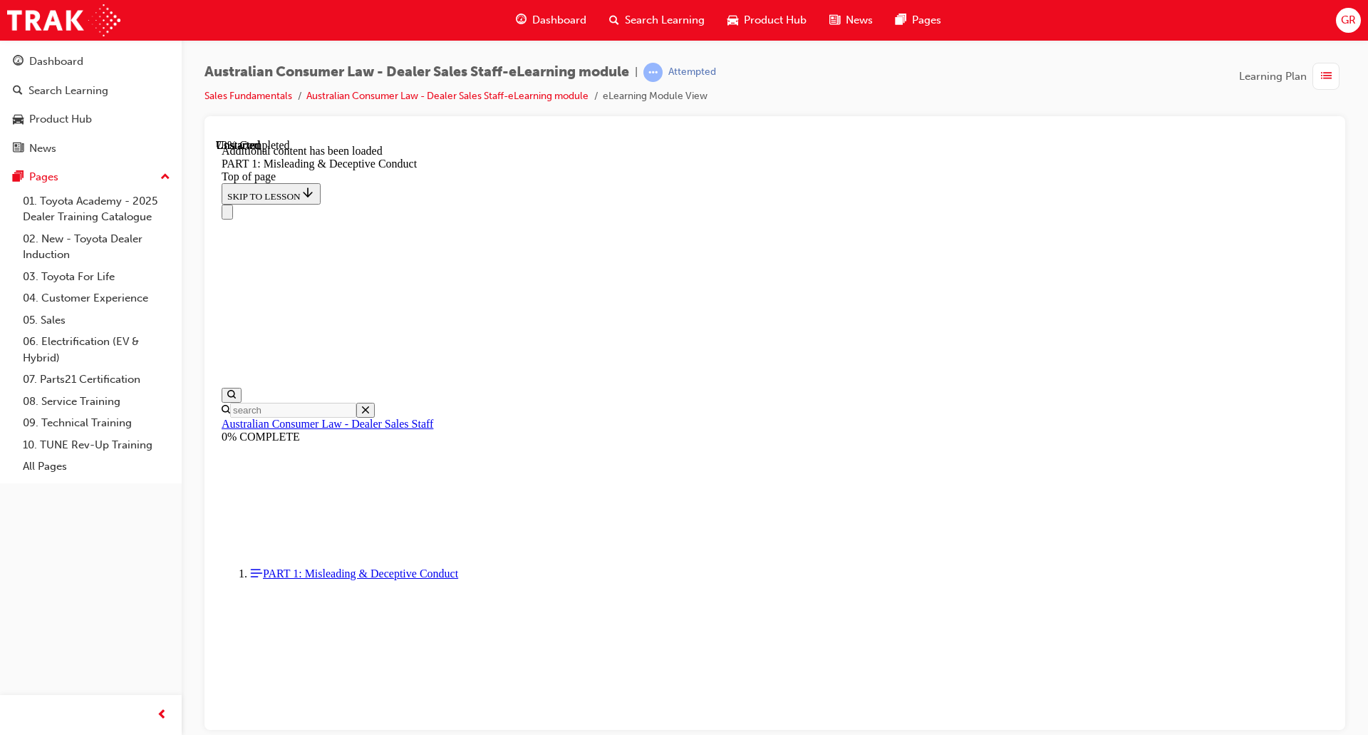
scroll to position [3430, 0]
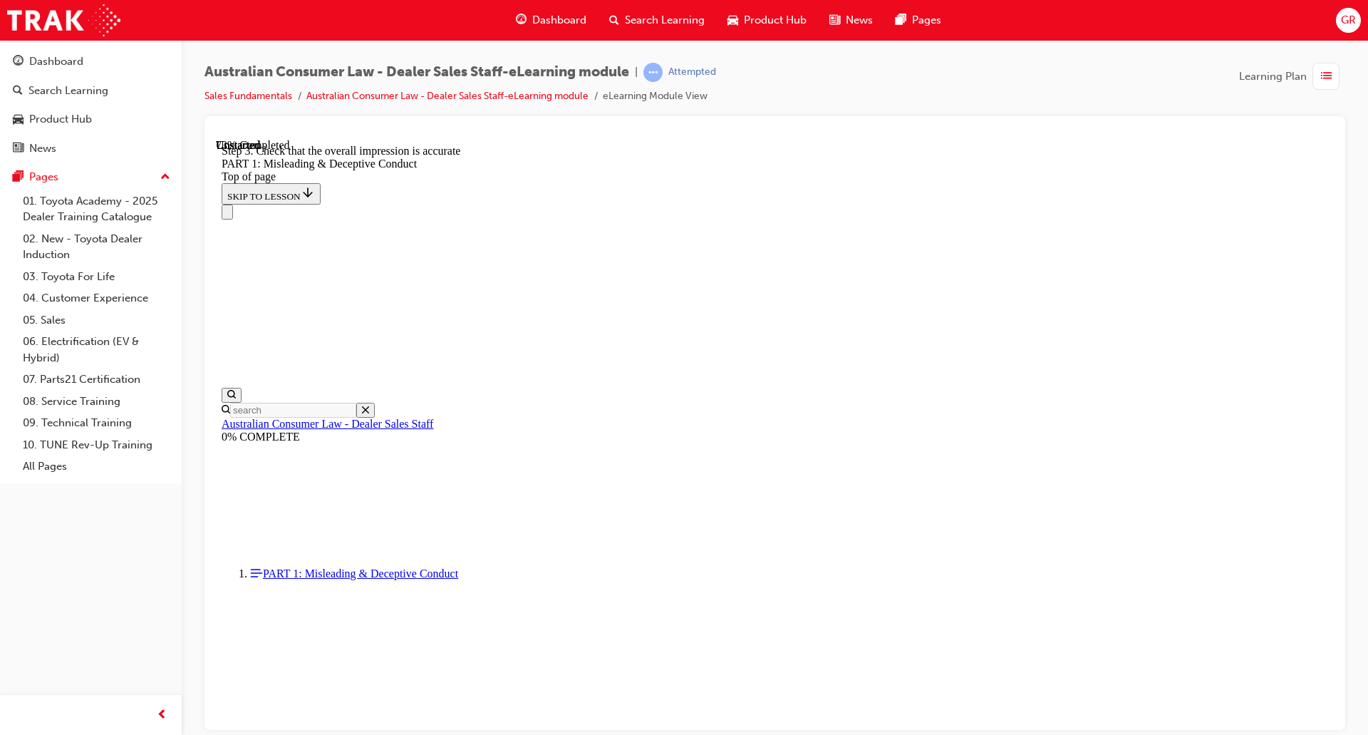
scroll to position [3442, 0]
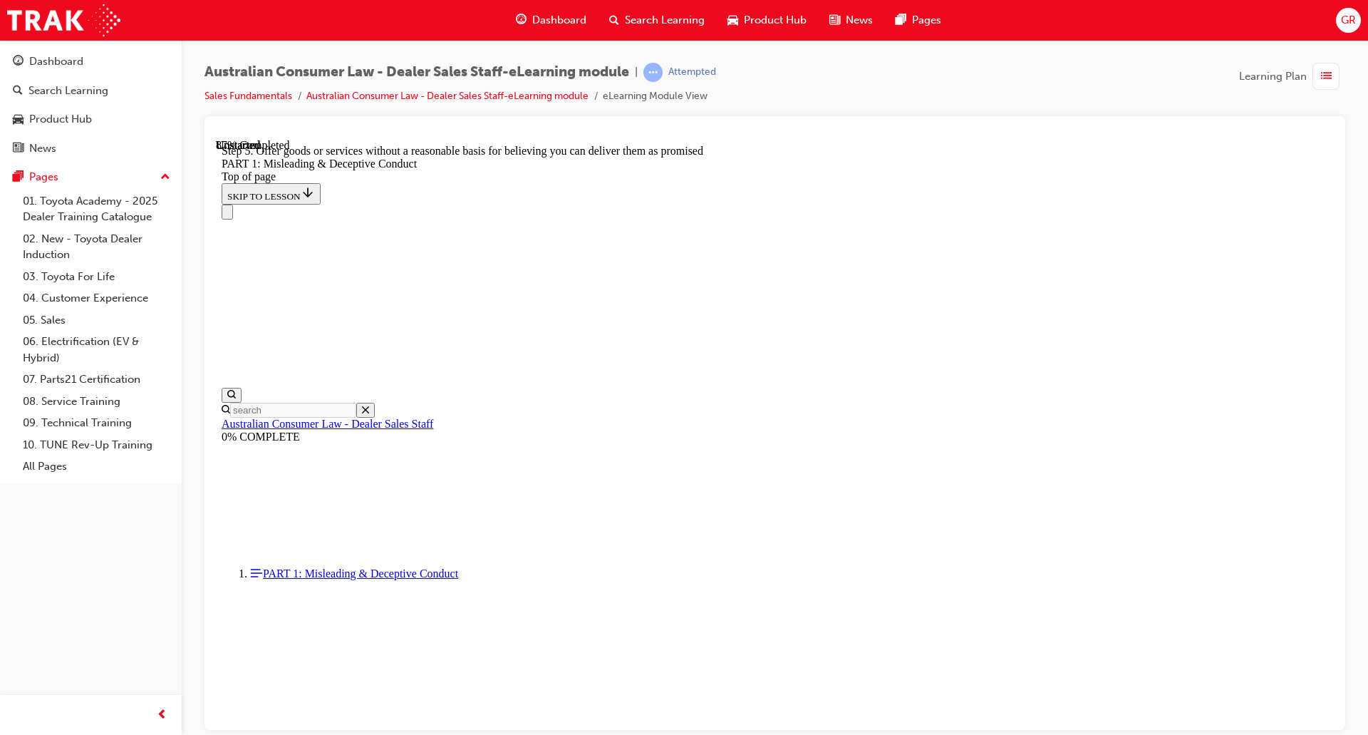
scroll to position [3837, 0]
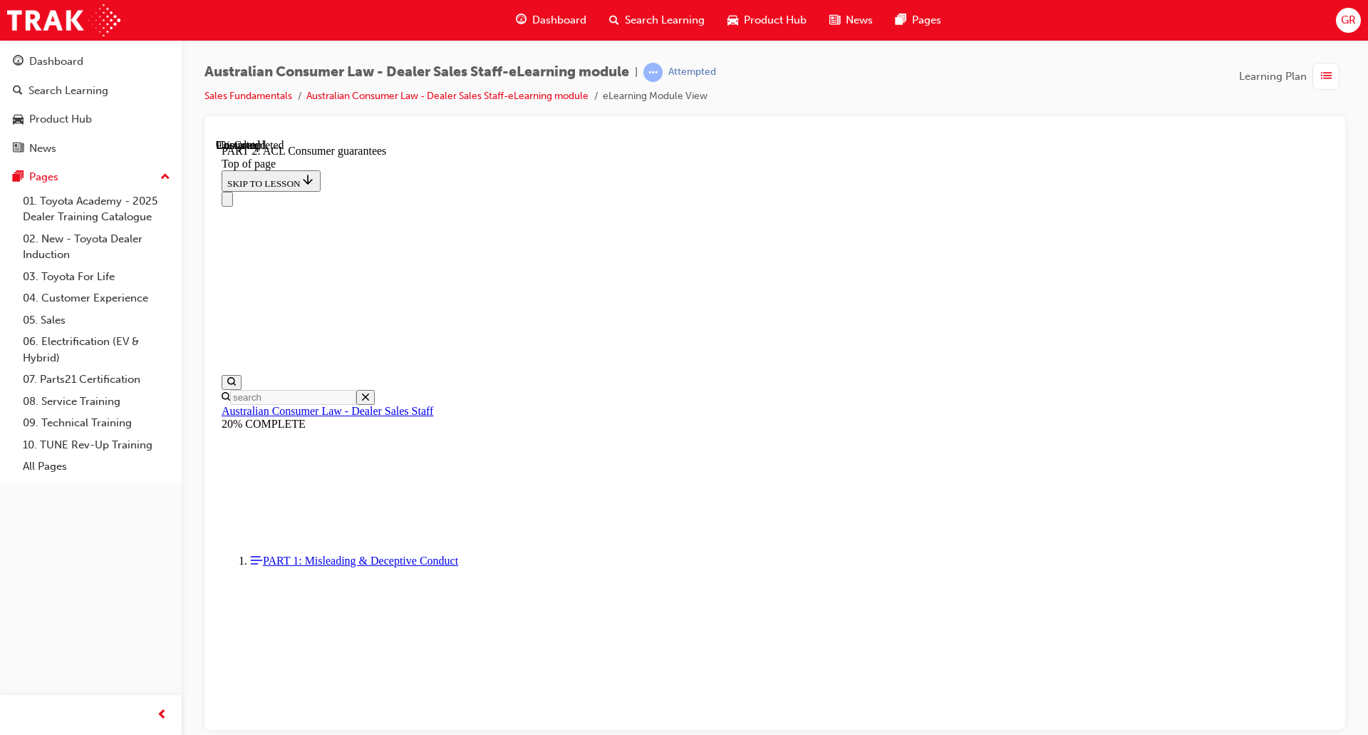
scroll to position [2266, 0]
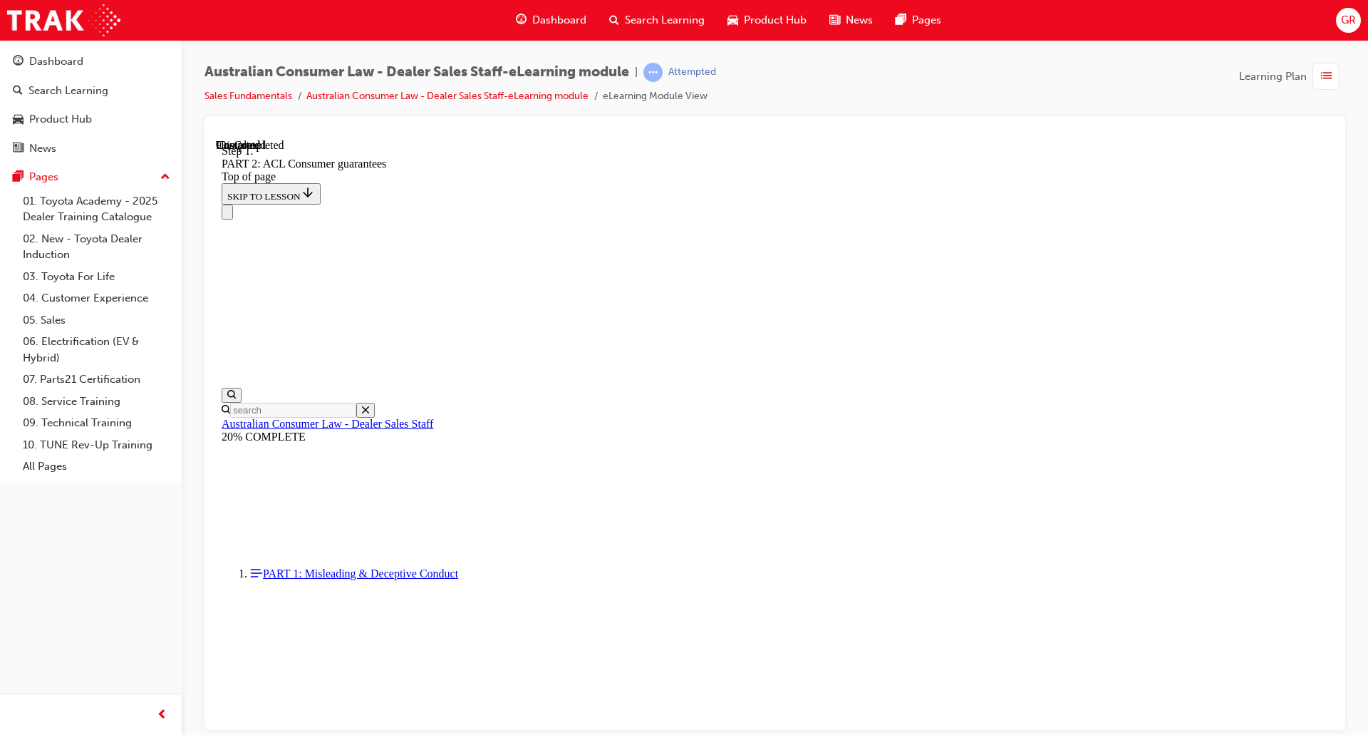
scroll to position [2258, 0]
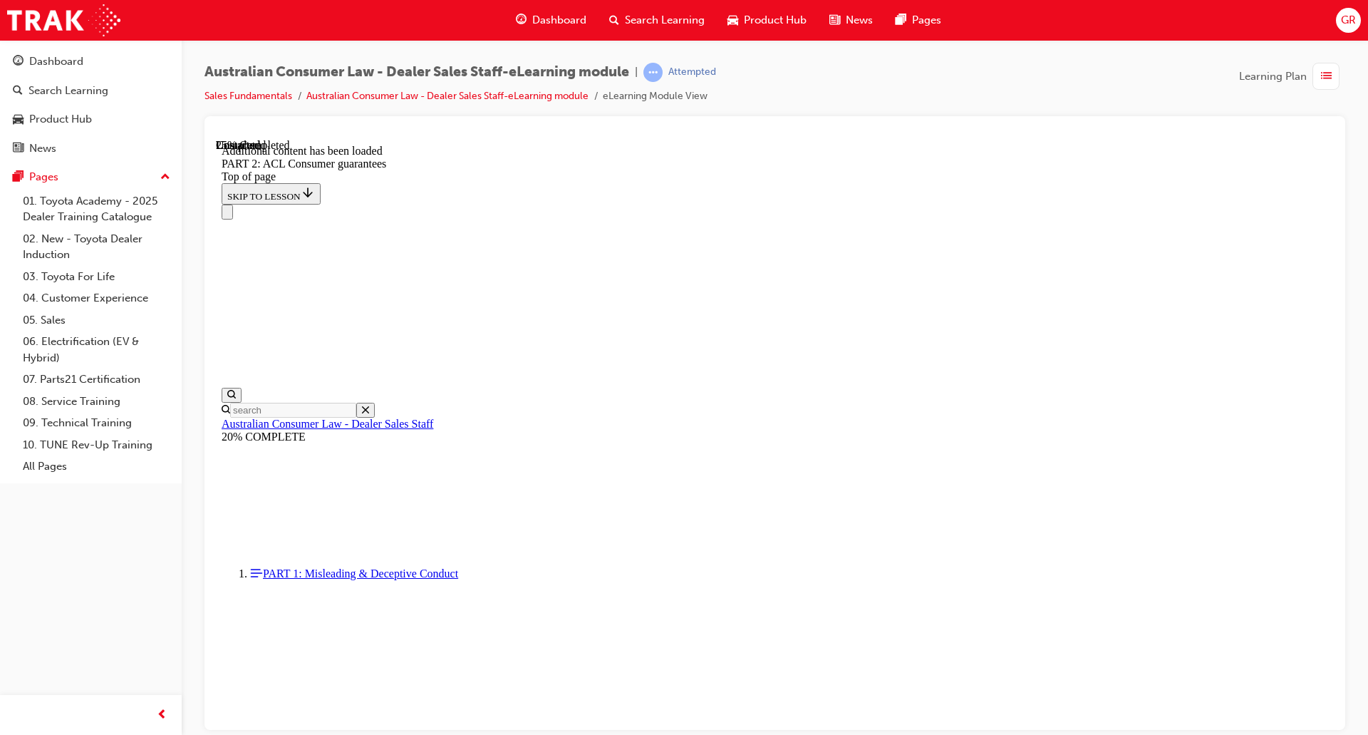
scroll to position [4241, 0]
